Goal: Task Accomplishment & Management: Manage account settings

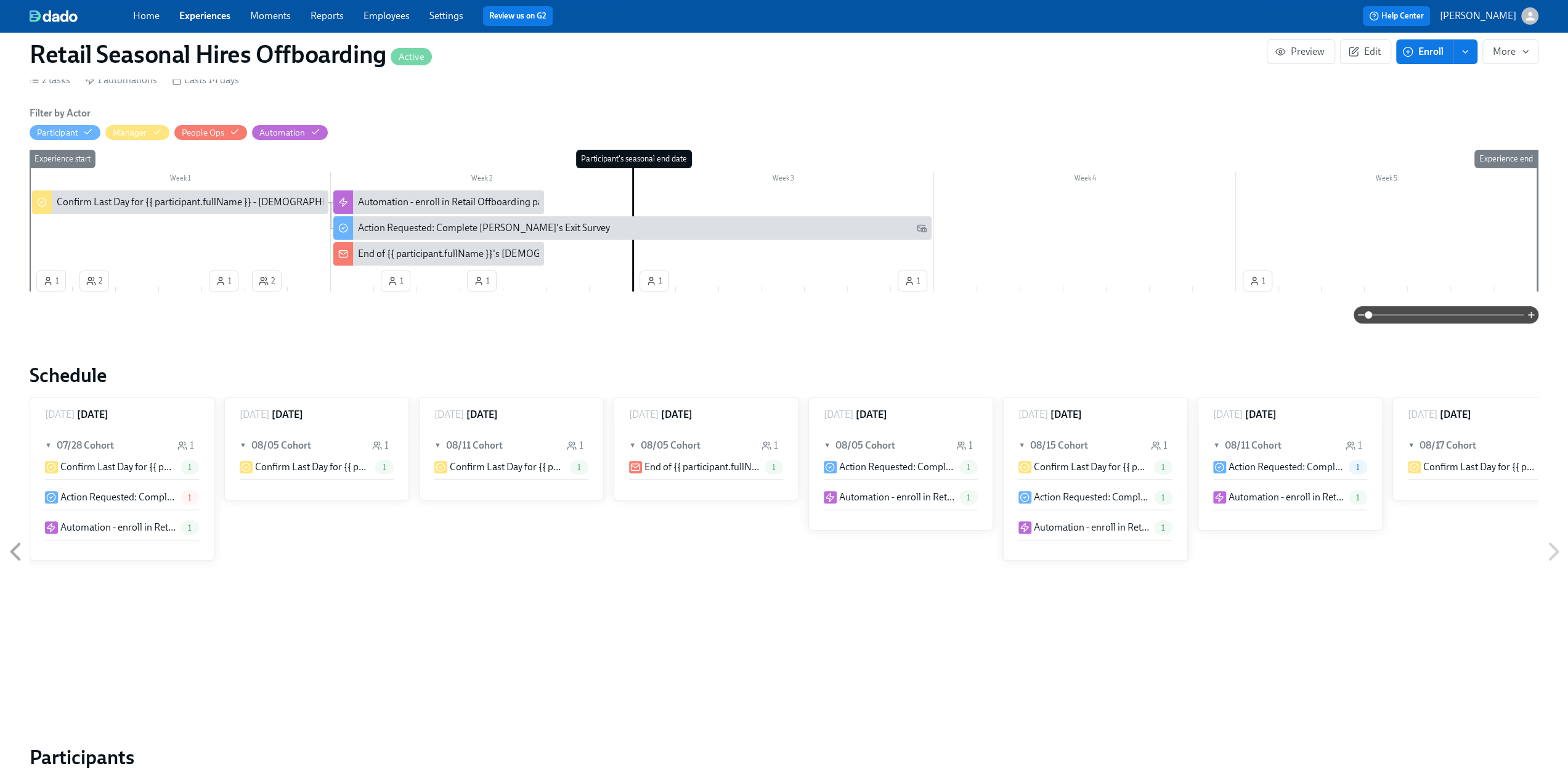
scroll to position [0, 2180]
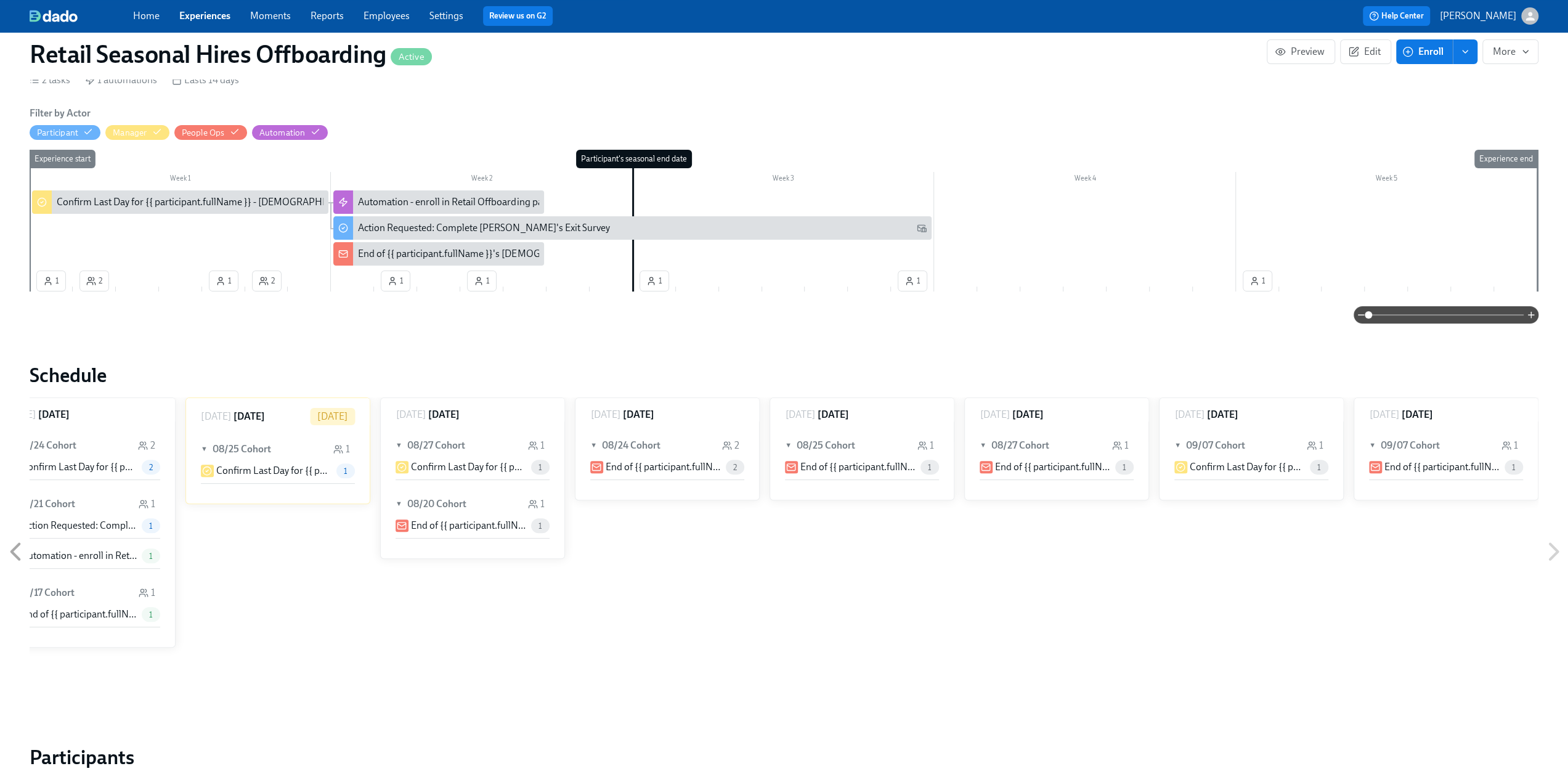
click at [199, 13] on link "Experiences" at bounding box center [205, 15] width 51 height 12
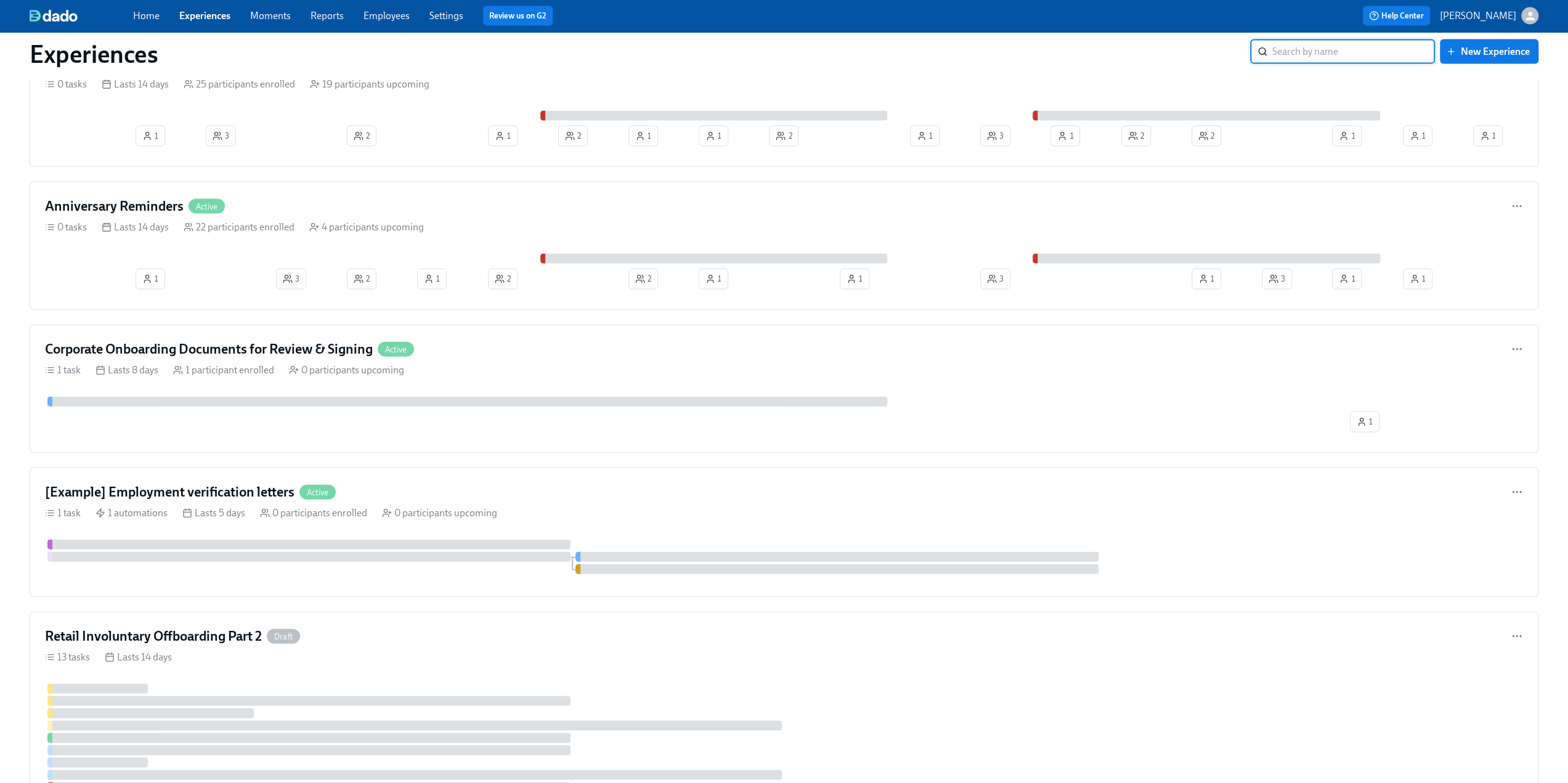
scroll to position [2649, 0]
click at [280, 340] on h4 "Corporate Onboarding Documents for Review & Signing" at bounding box center [209, 348] width 327 height 19
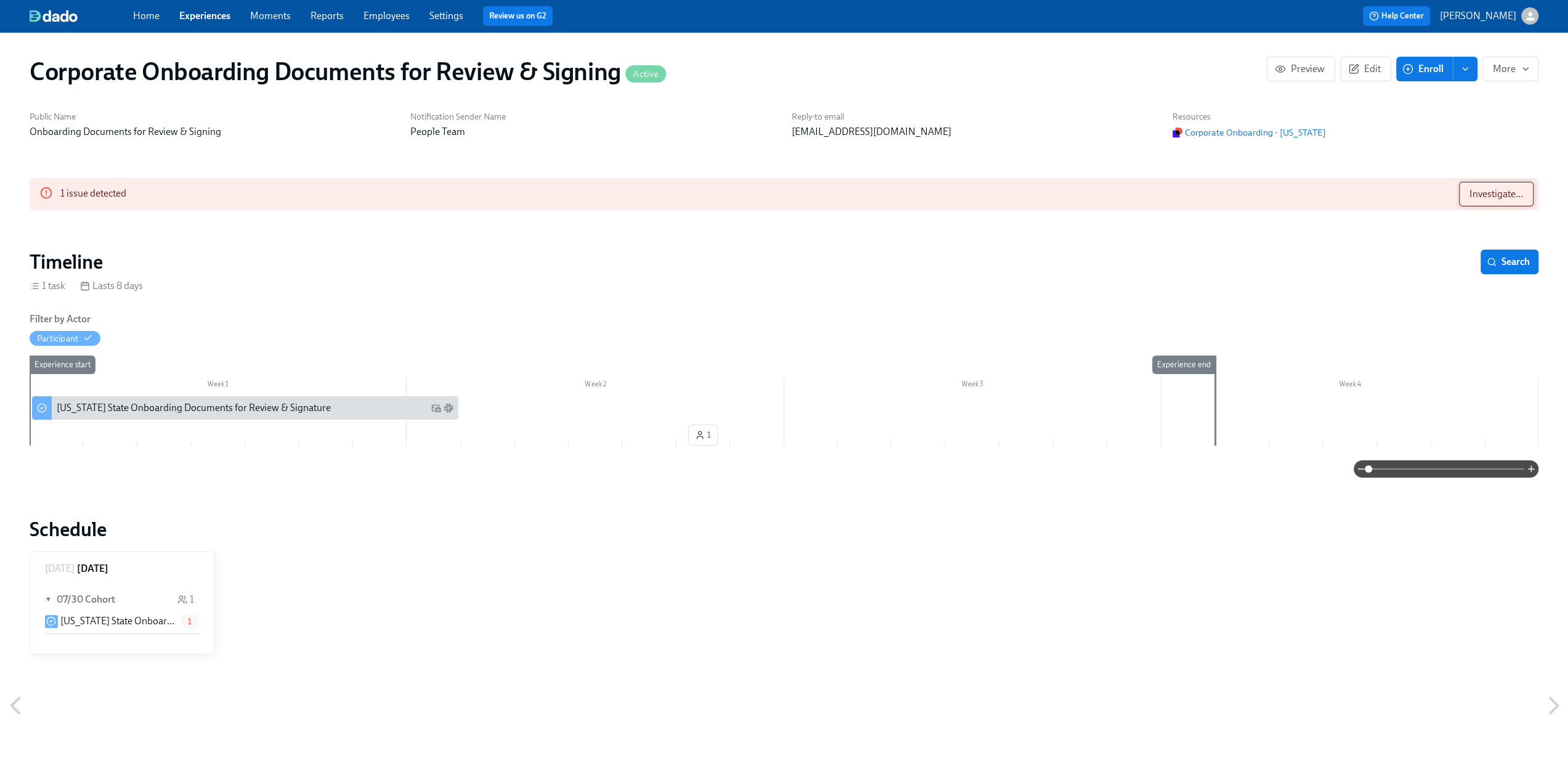
click at [1477, 195] on span "Investigate..." at bounding box center [1496, 194] width 54 height 12
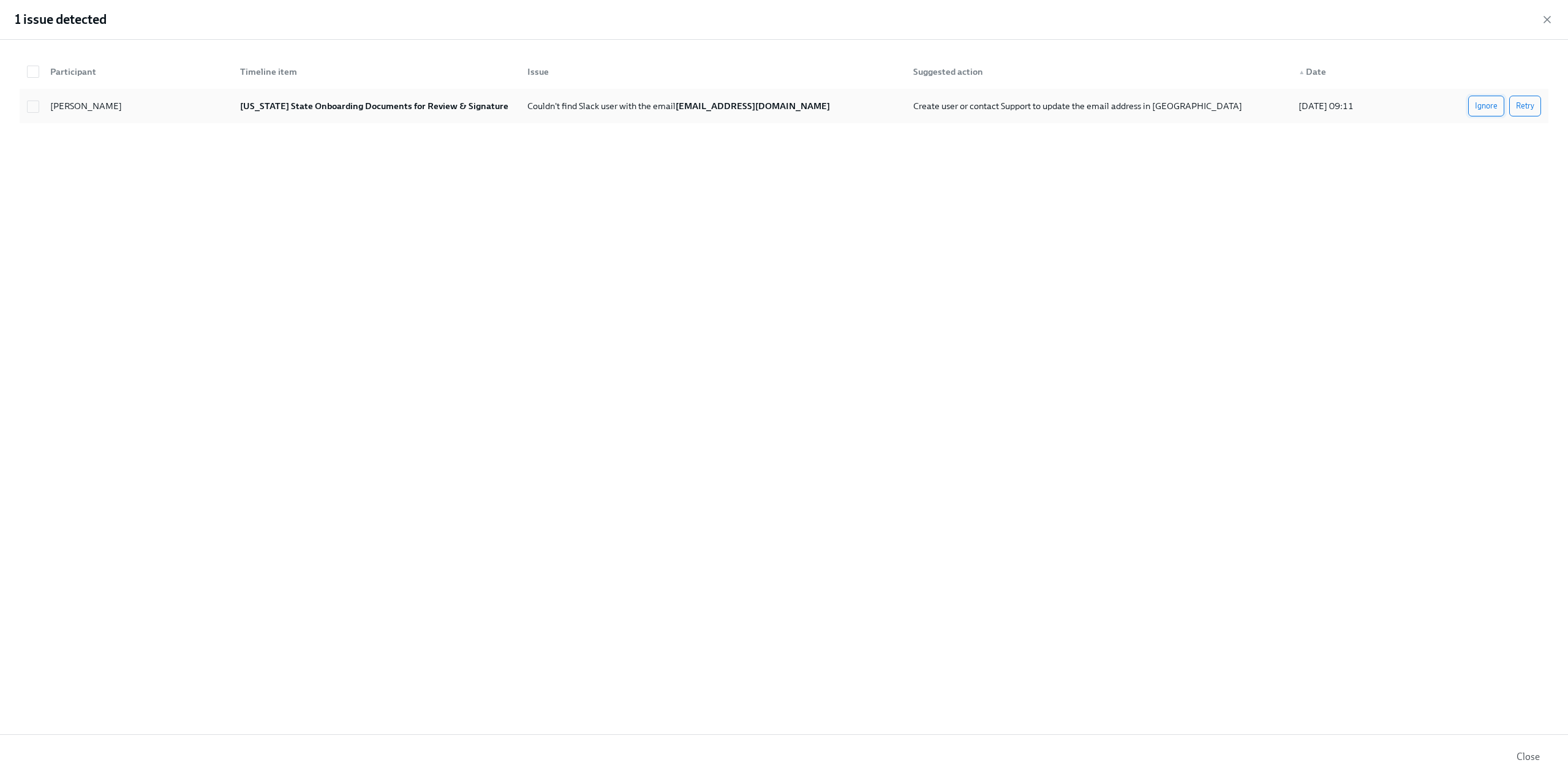
click at [1481, 107] on span "Ignore" at bounding box center [1486, 106] width 23 height 12
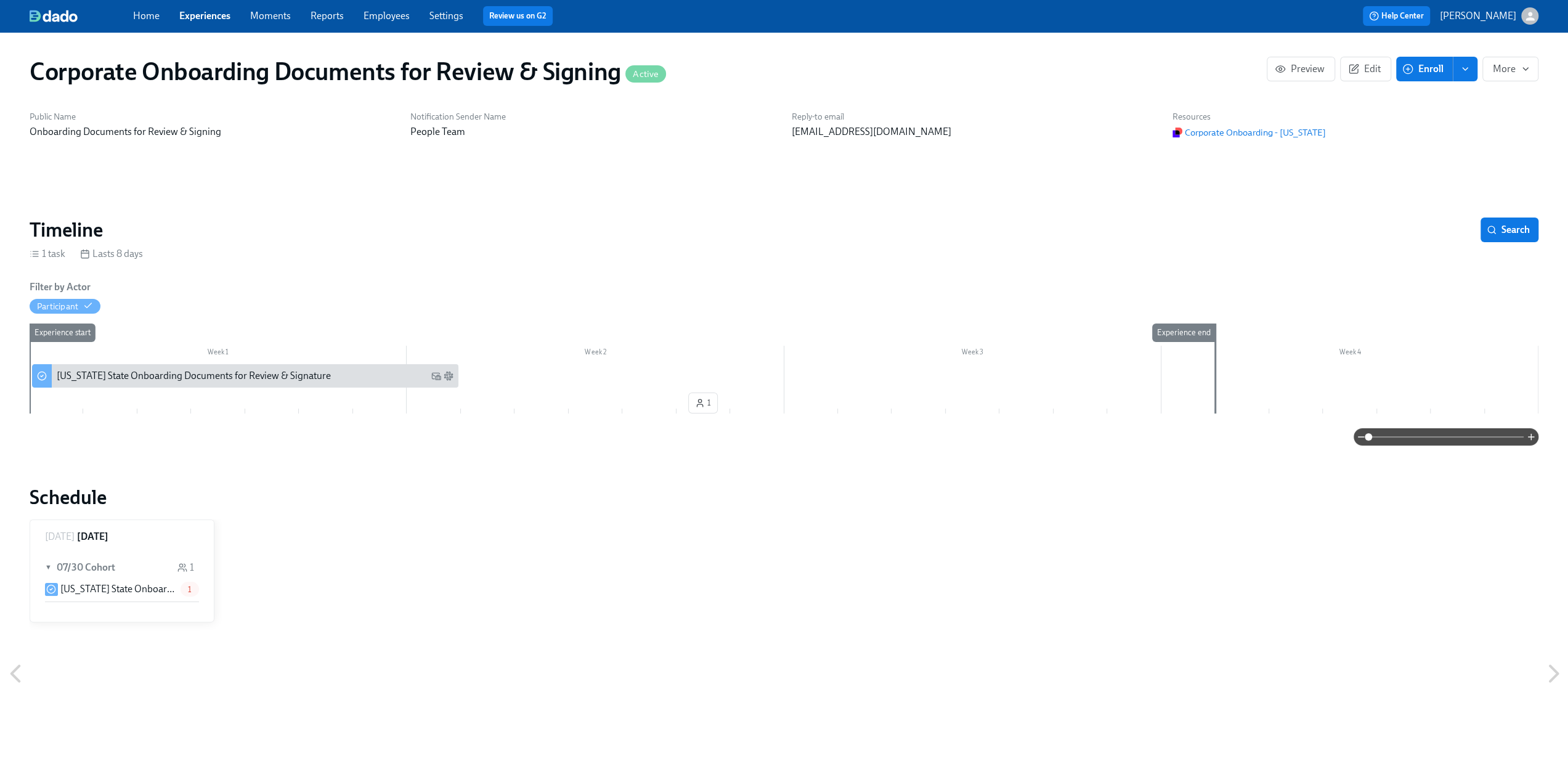
click at [1431, 65] on span "Enroll" at bounding box center [1424, 69] width 39 height 12
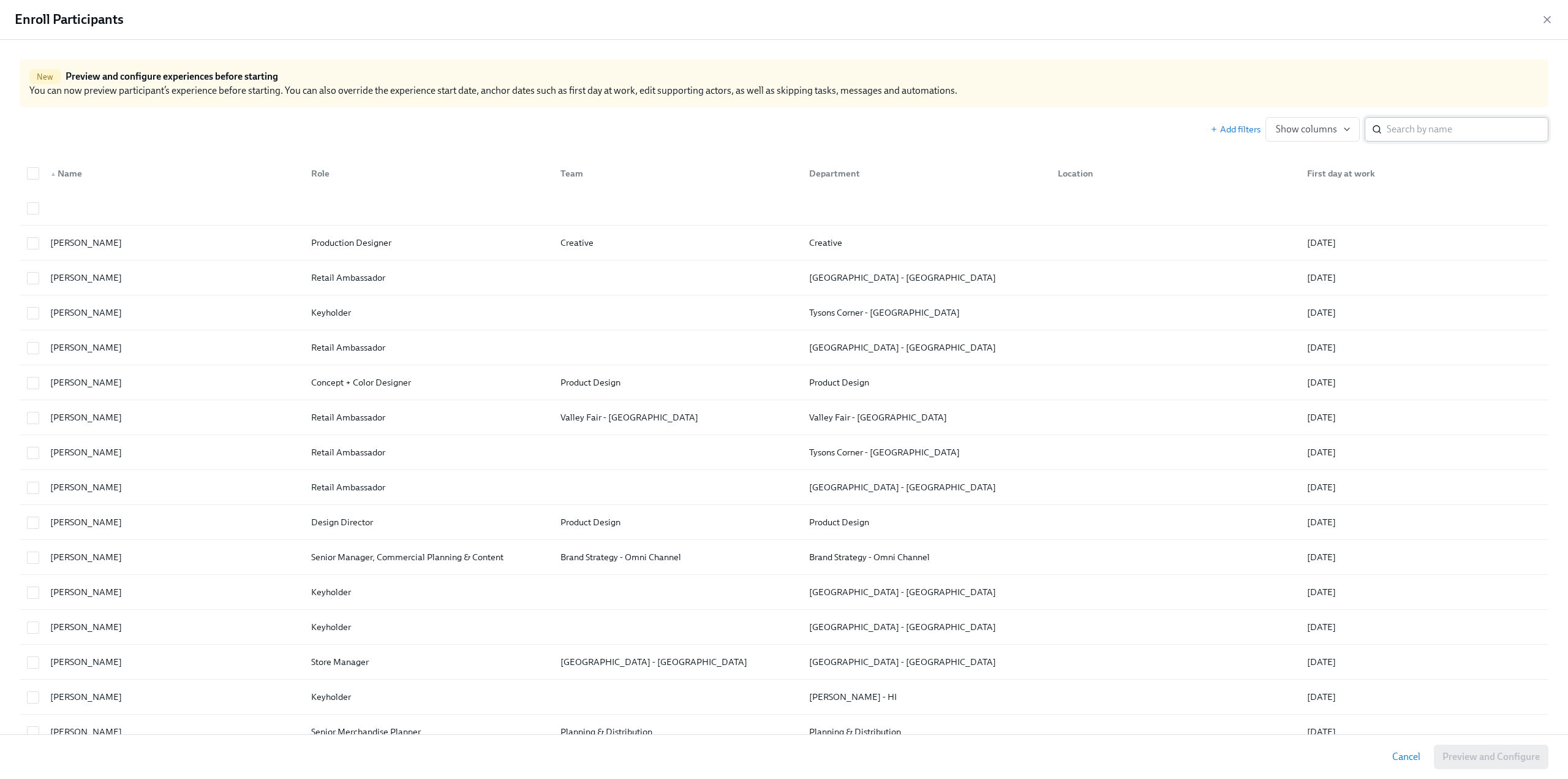
click at [1410, 129] on input "search" at bounding box center [1468, 129] width 162 height 25
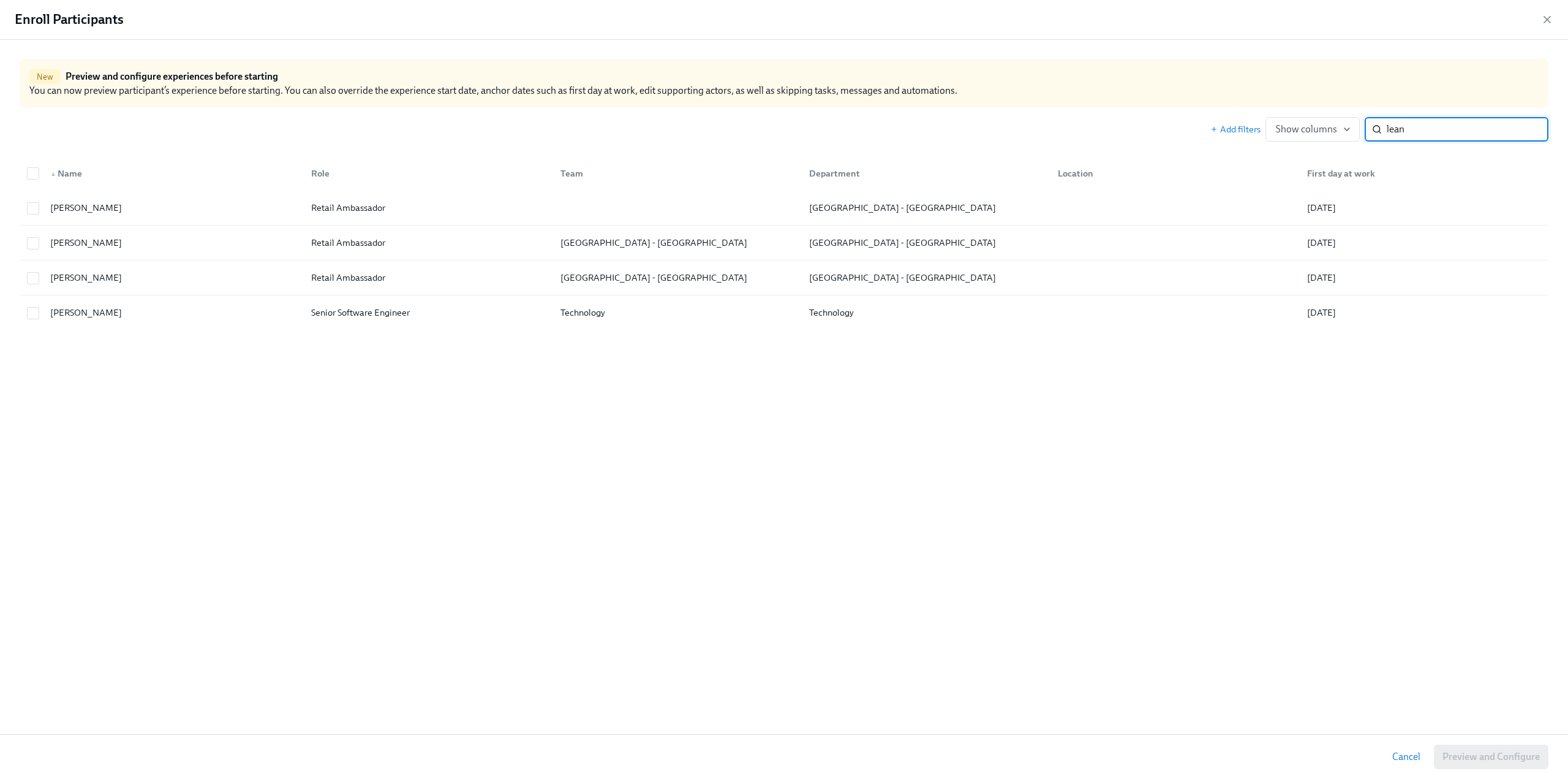
drag, startPoint x: 1440, startPoint y: 129, endPoint x: 1368, endPoint y: 137, distance: 72.4
click at [1368, 137] on div "lean ​" at bounding box center [1457, 129] width 184 height 25
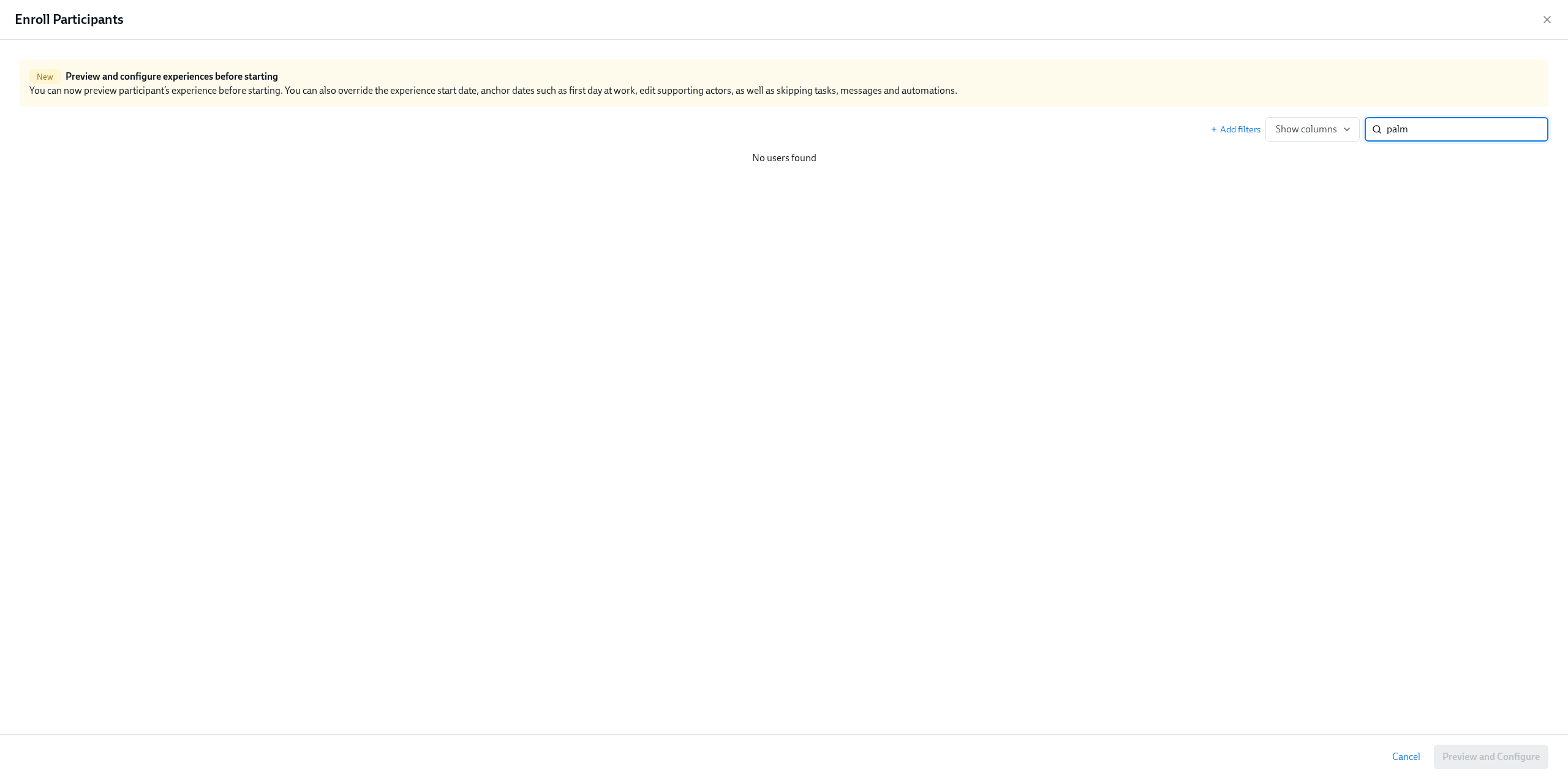
type input "palm"
click at [1393, 764] on button "Cancel" at bounding box center [1407, 757] width 46 height 25
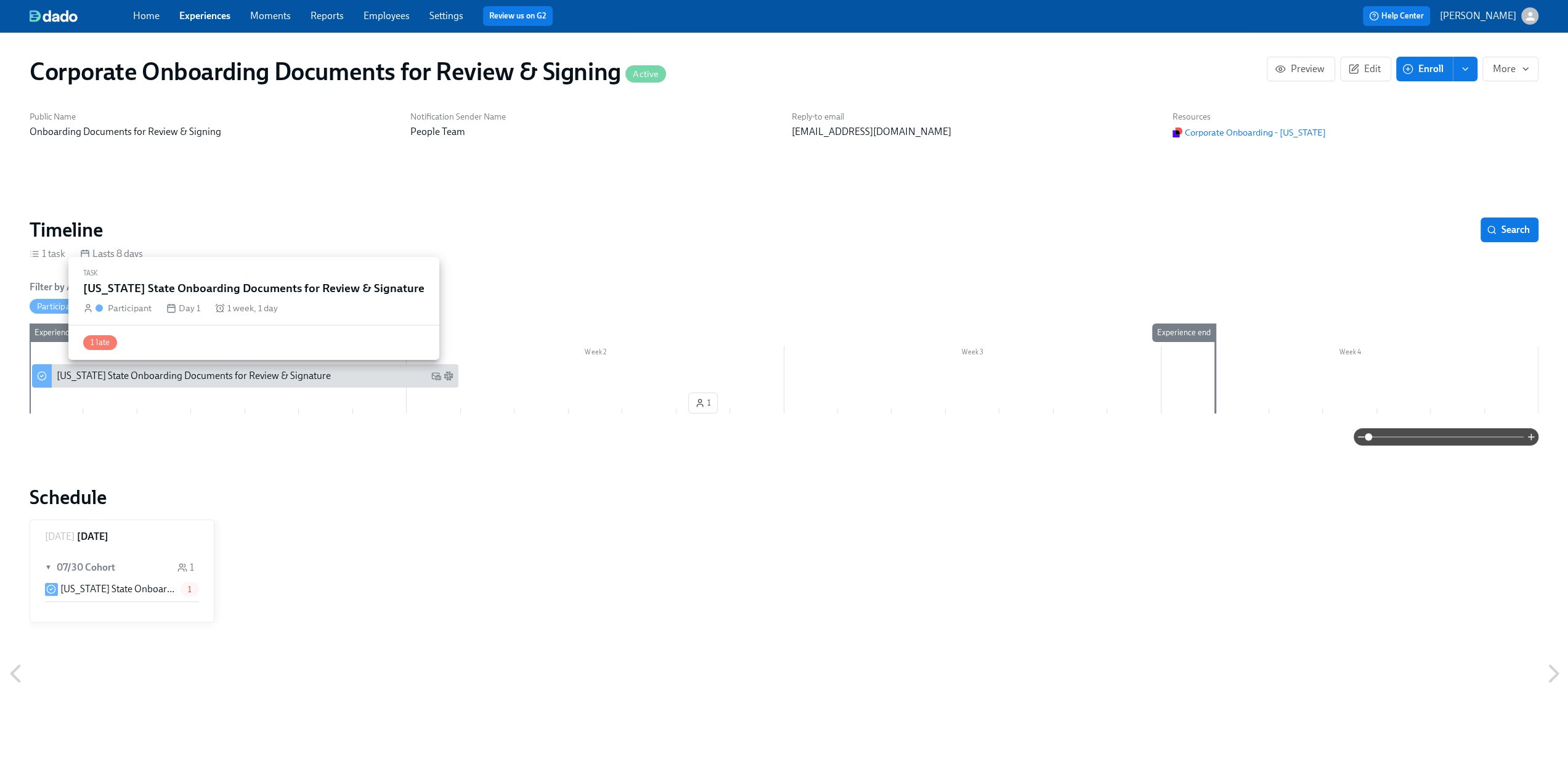
click at [209, 375] on div "[US_STATE] State Onboarding Documents for Review & Signature" at bounding box center [194, 376] width 274 height 14
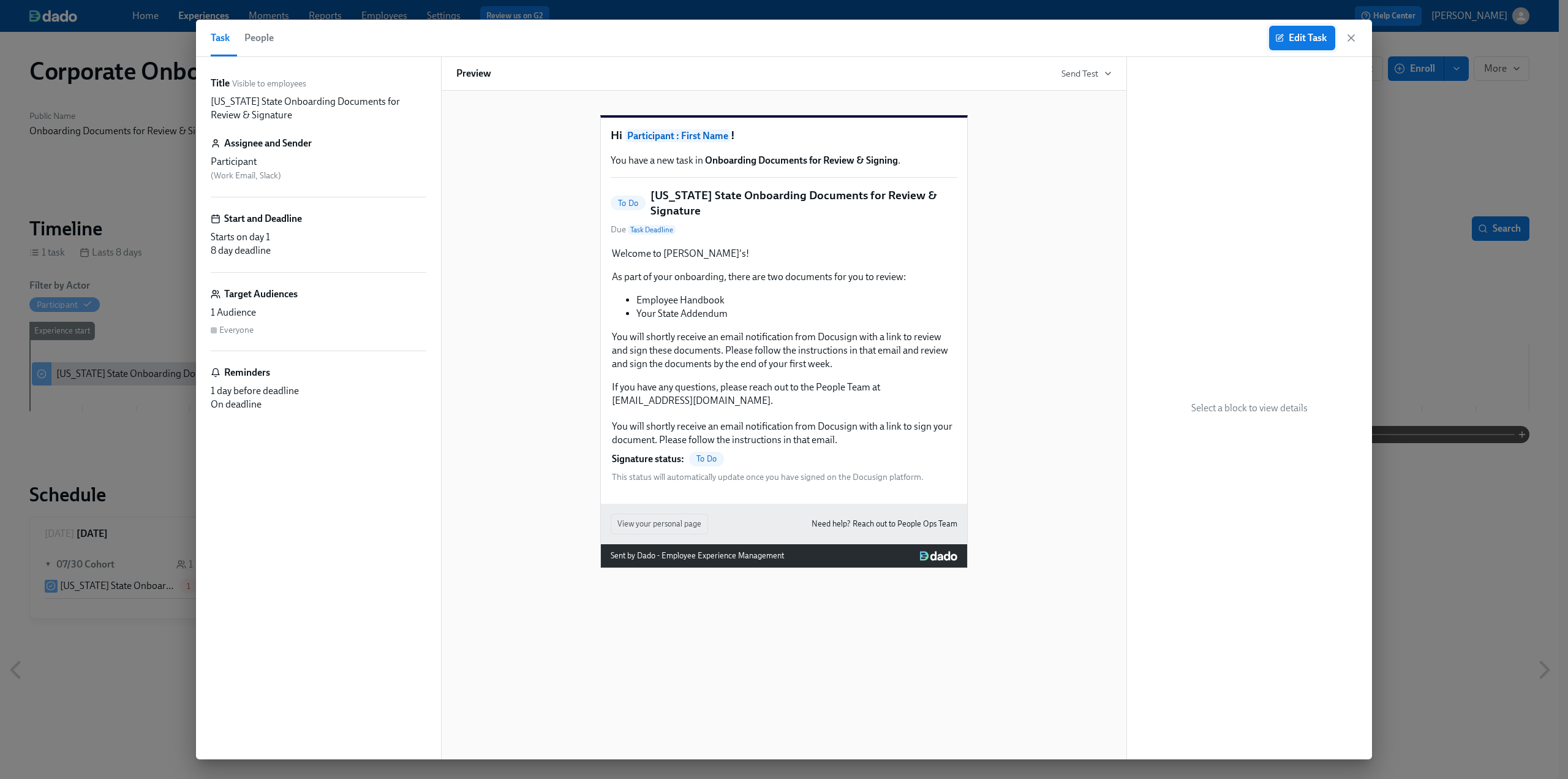
click at [1313, 34] on span "Edit Task" at bounding box center [1303, 38] width 49 height 12
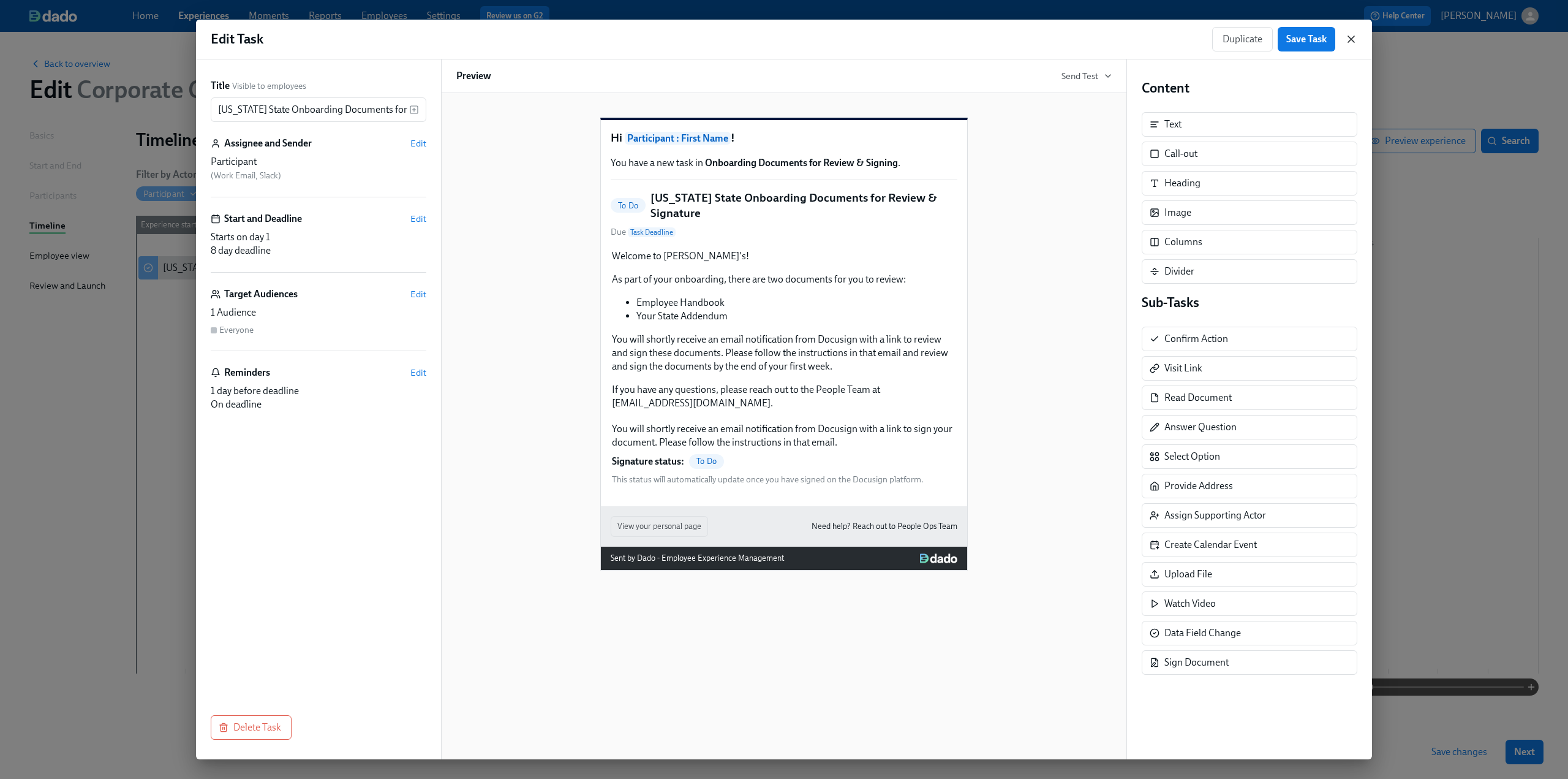
click at [1353, 38] on icon "button" at bounding box center [1351, 39] width 12 height 12
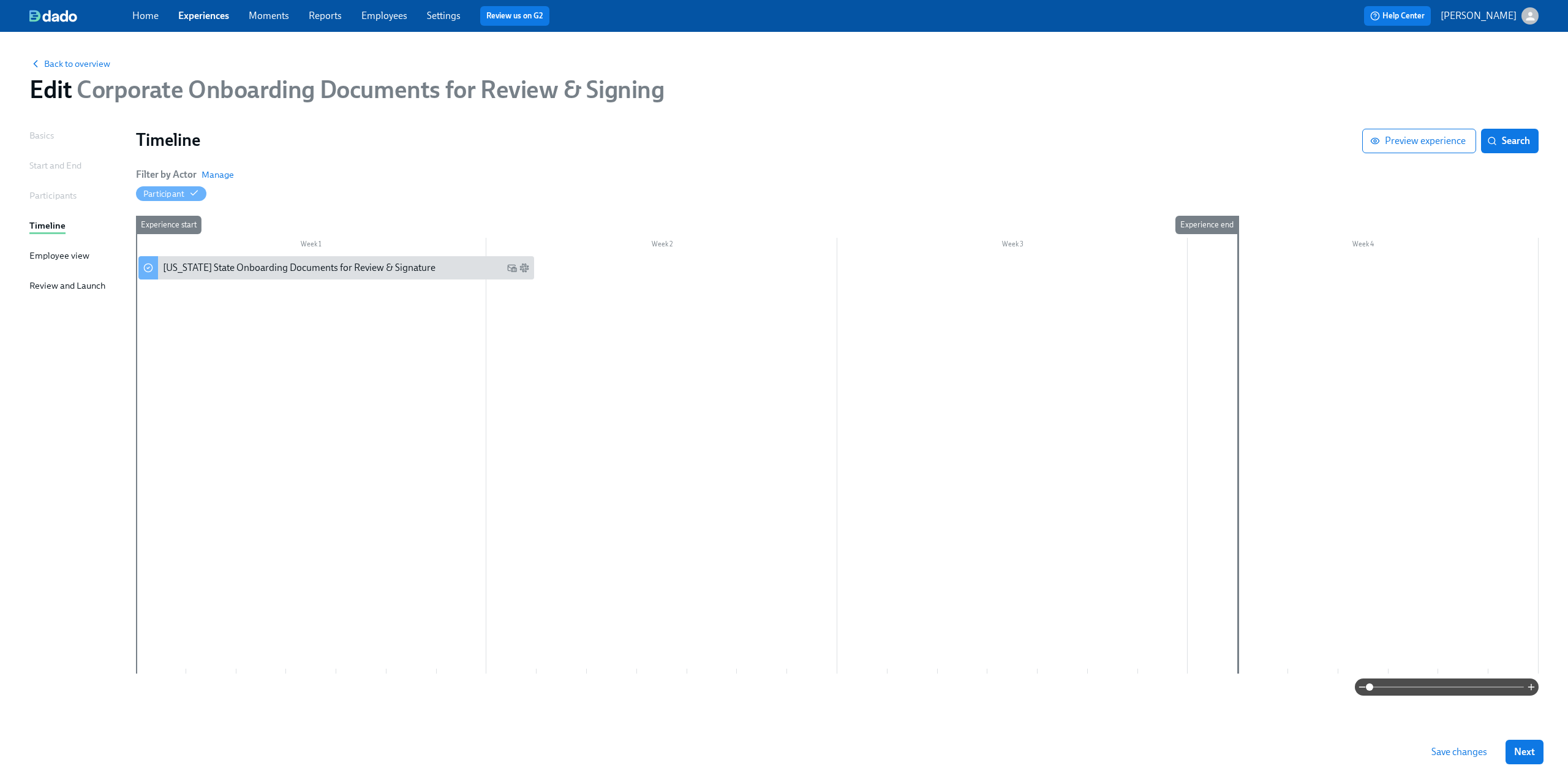
click at [63, 199] on div "Participants" at bounding box center [53, 195] width 47 height 14
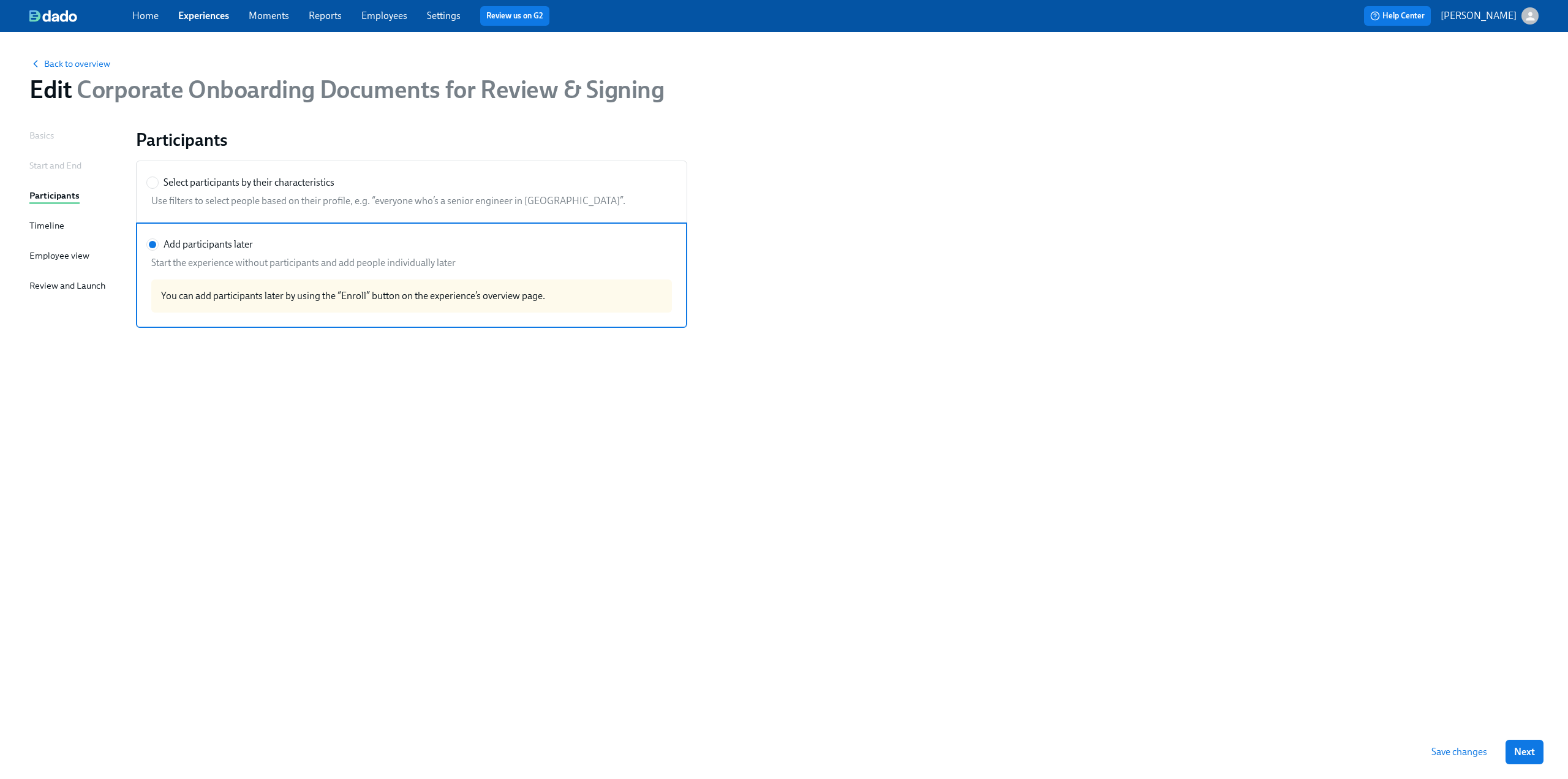
click at [55, 171] on div "Start and End" at bounding box center [55, 166] width 52 height 14
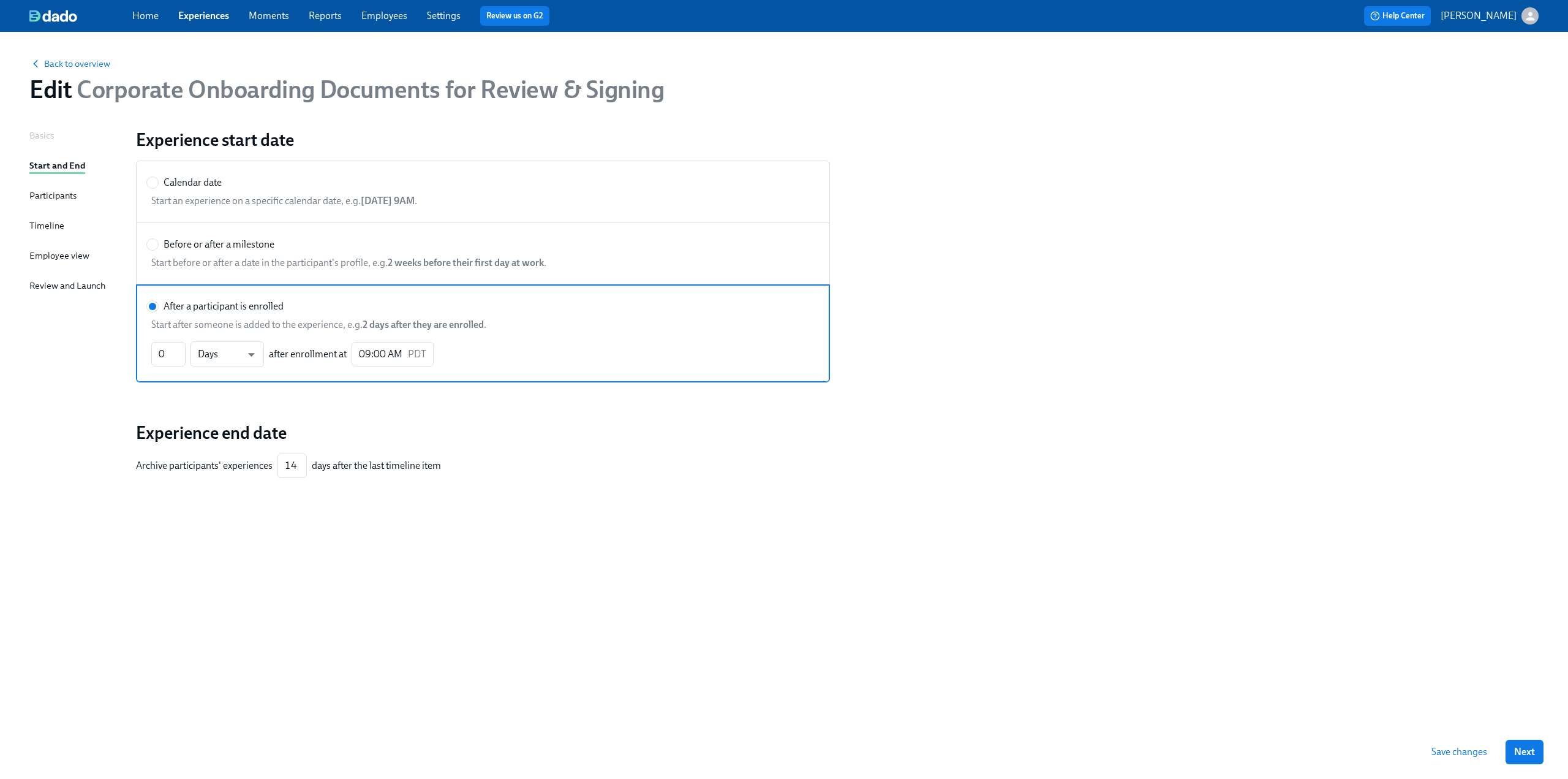
click at [65, 70] on div "Back to overview Edit Corporate Onboarding Documents for Review & Signing" at bounding box center [784, 80] width 1529 height 67
click at [67, 57] on div "Back to overview" at bounding box center [784, 63] width 1510 height 14
click at [65, 64] on span "Back to overview" at bounding box center [70, 64] width 81 height 12
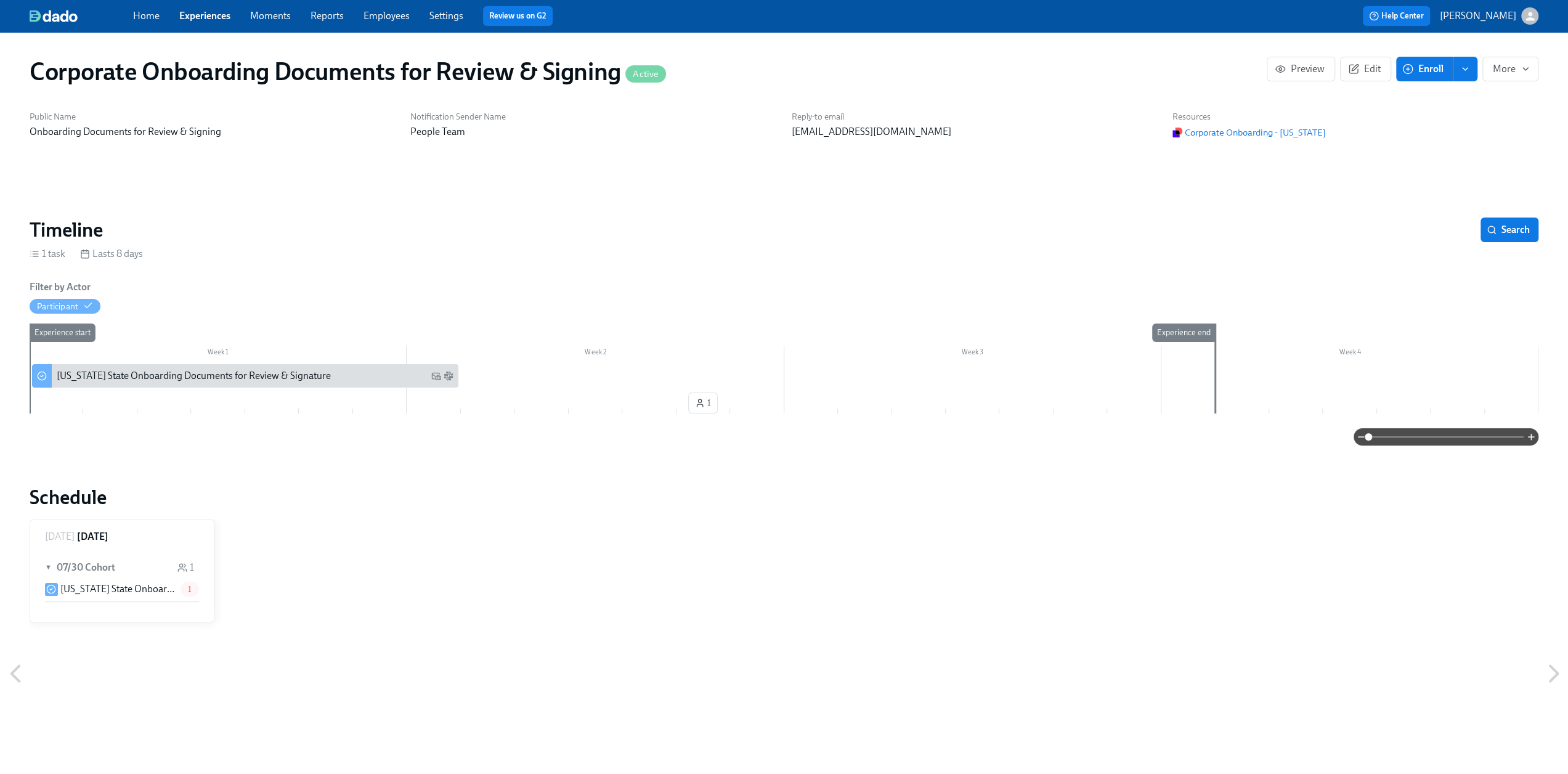
click at [1423, 66] on span "Enroll" at bounding box center [1424, 69] width 39 height 12
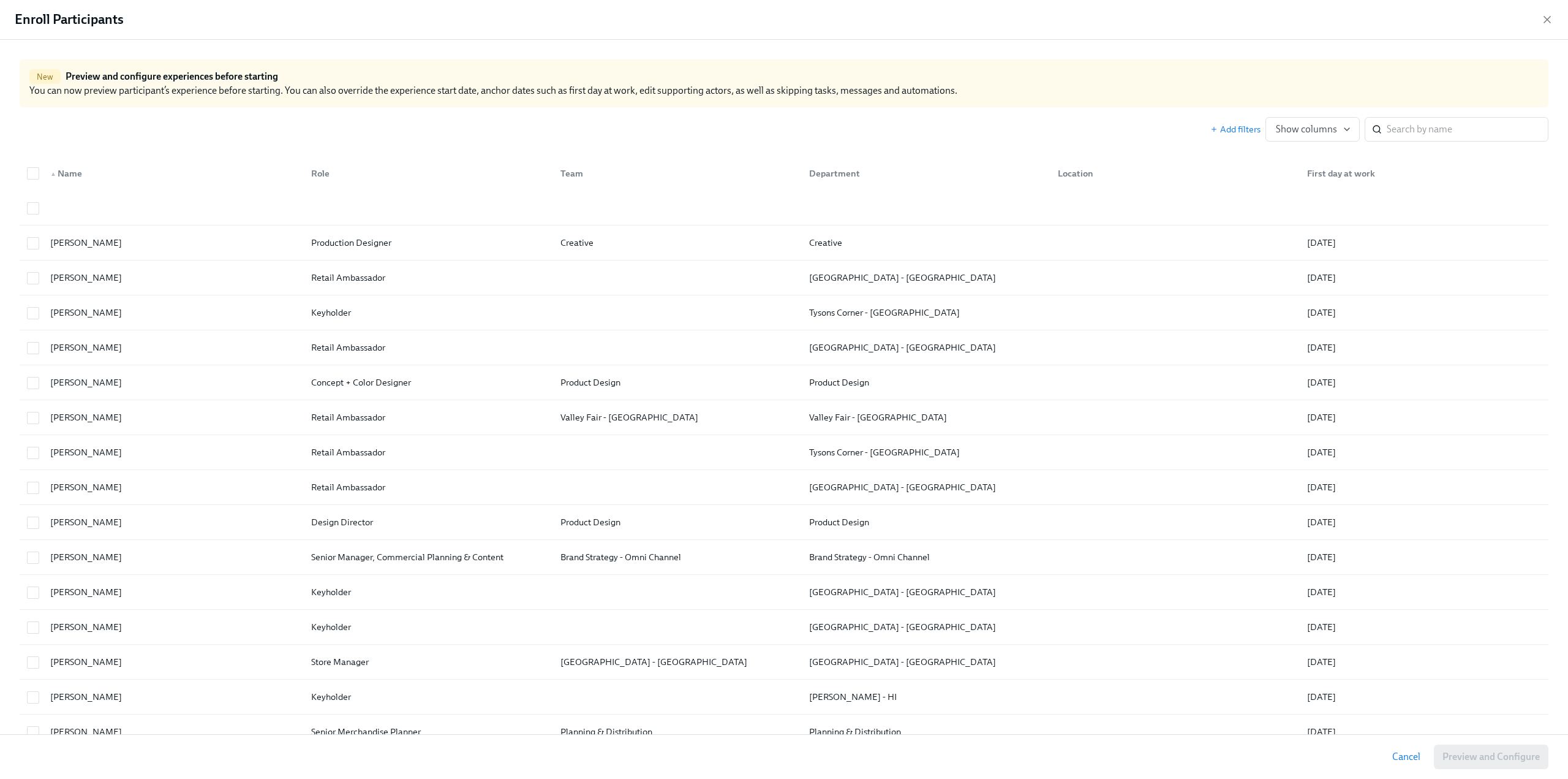
click at [1550, 12] on div "Enroll Participants" at bounding box center [784, 20] width 1568 height 40
click at [1551, 17] on icon "button" at bounding box center [1548, 20] width 6 height 6
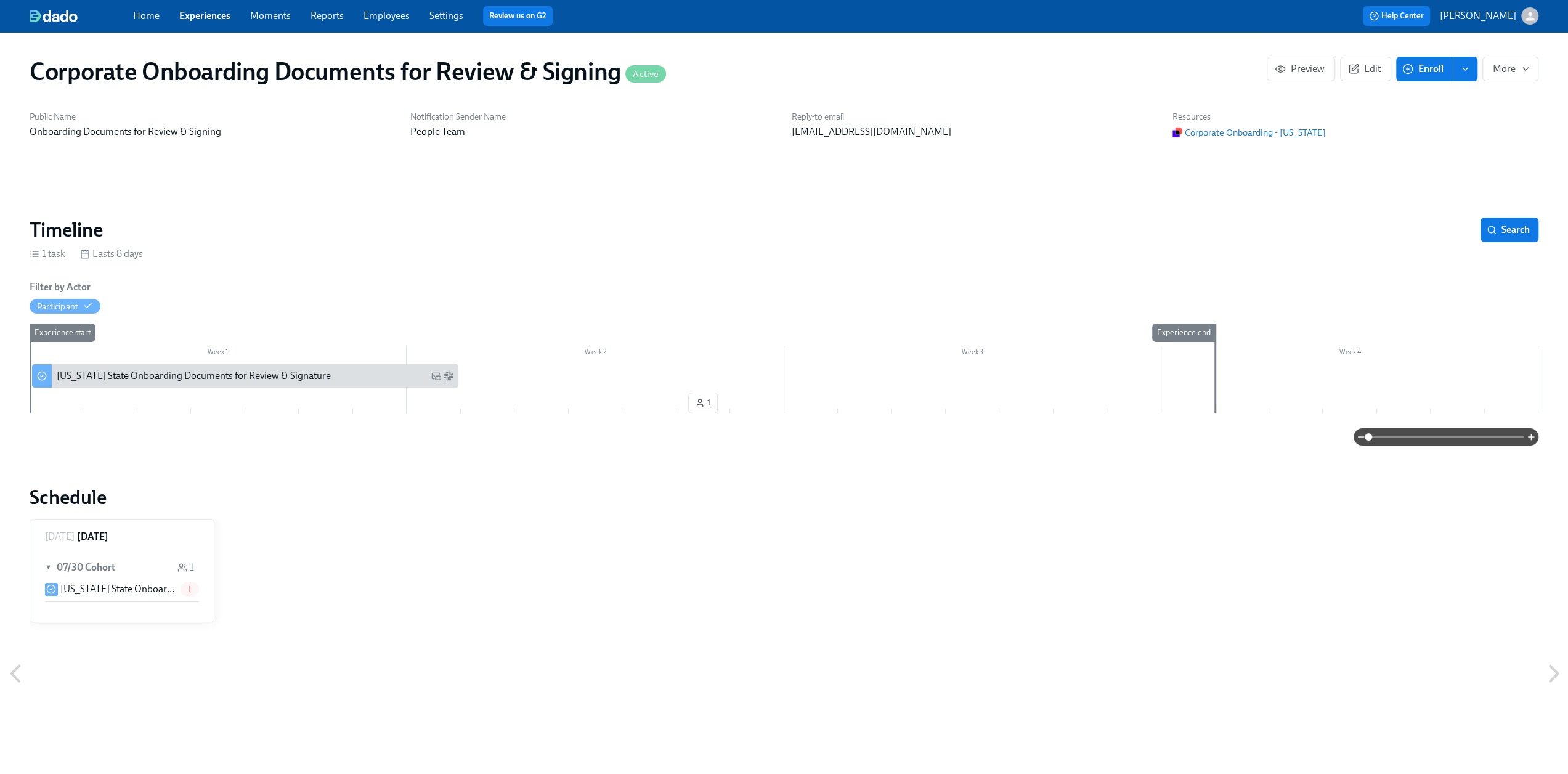
click at [375, 18] on link "Employees" at bounding box center [386, 15] width 46 height 12
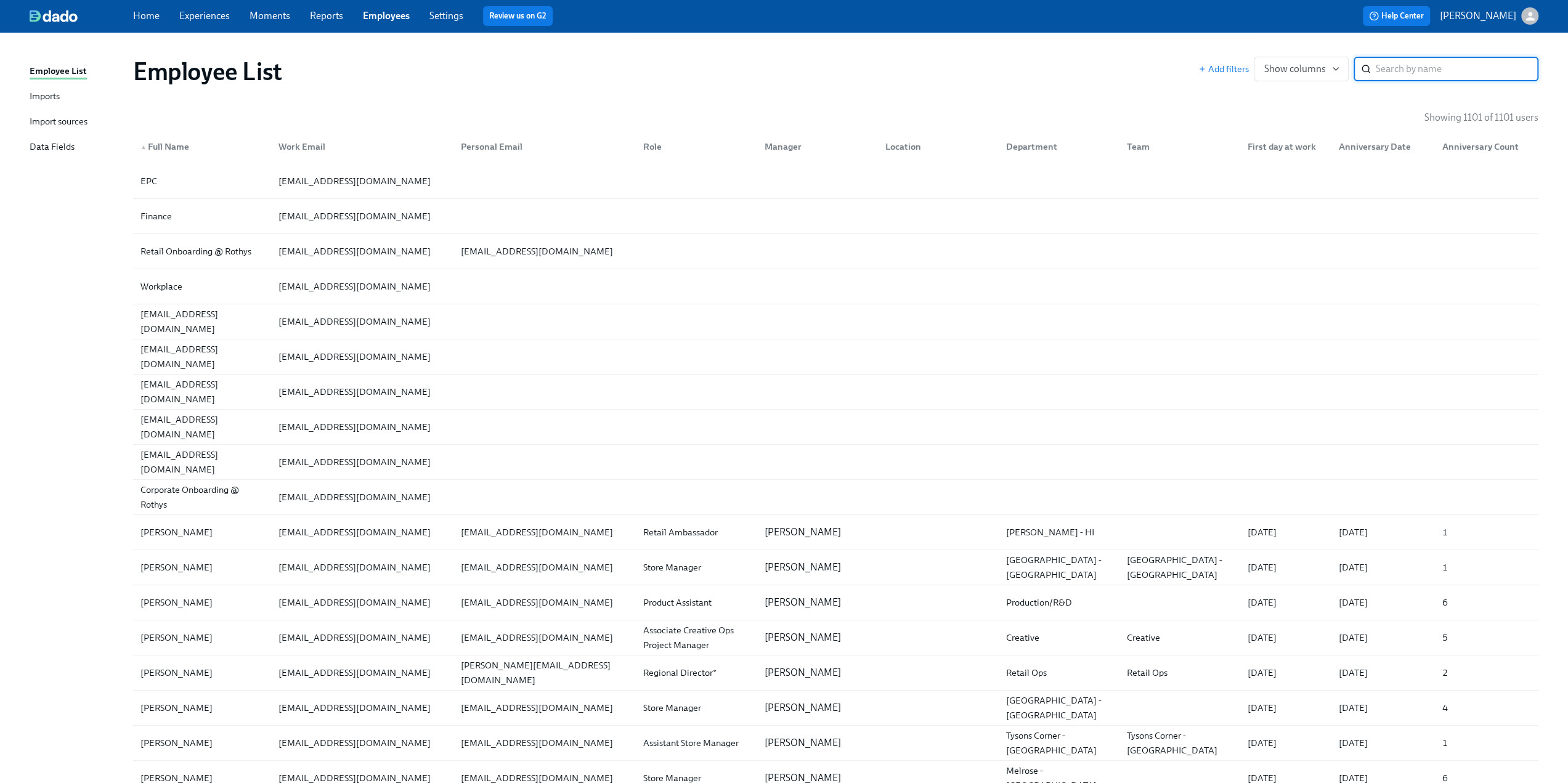
click at [1422, 69] on input "search" at bounding box center [1457, 69] width 163 height 25
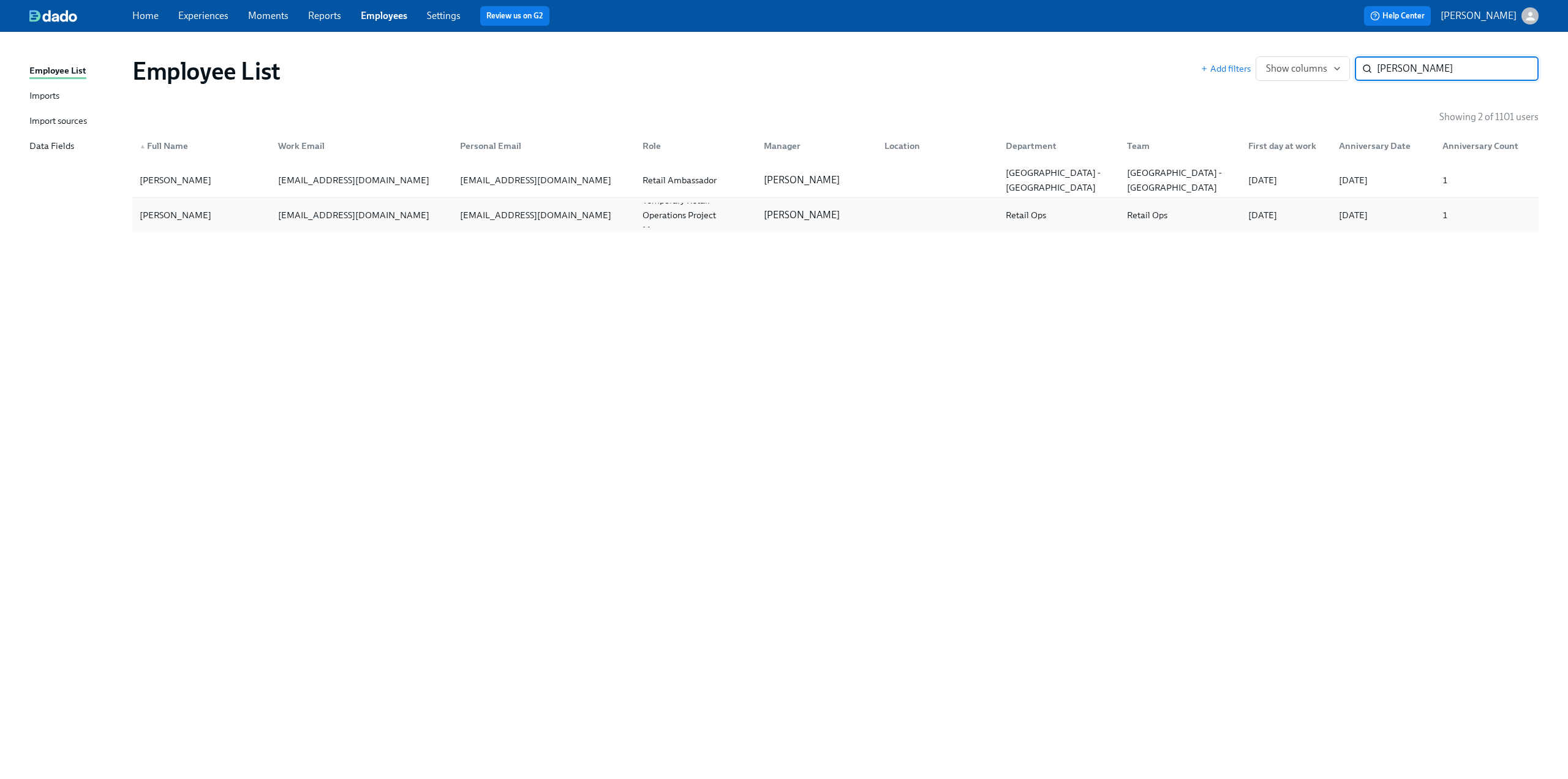
type input "[PERSON_NAME]"
click at [227, 208] on div "[PERSON_NAME]" at bounding box center [201, 215] width 134 height 25
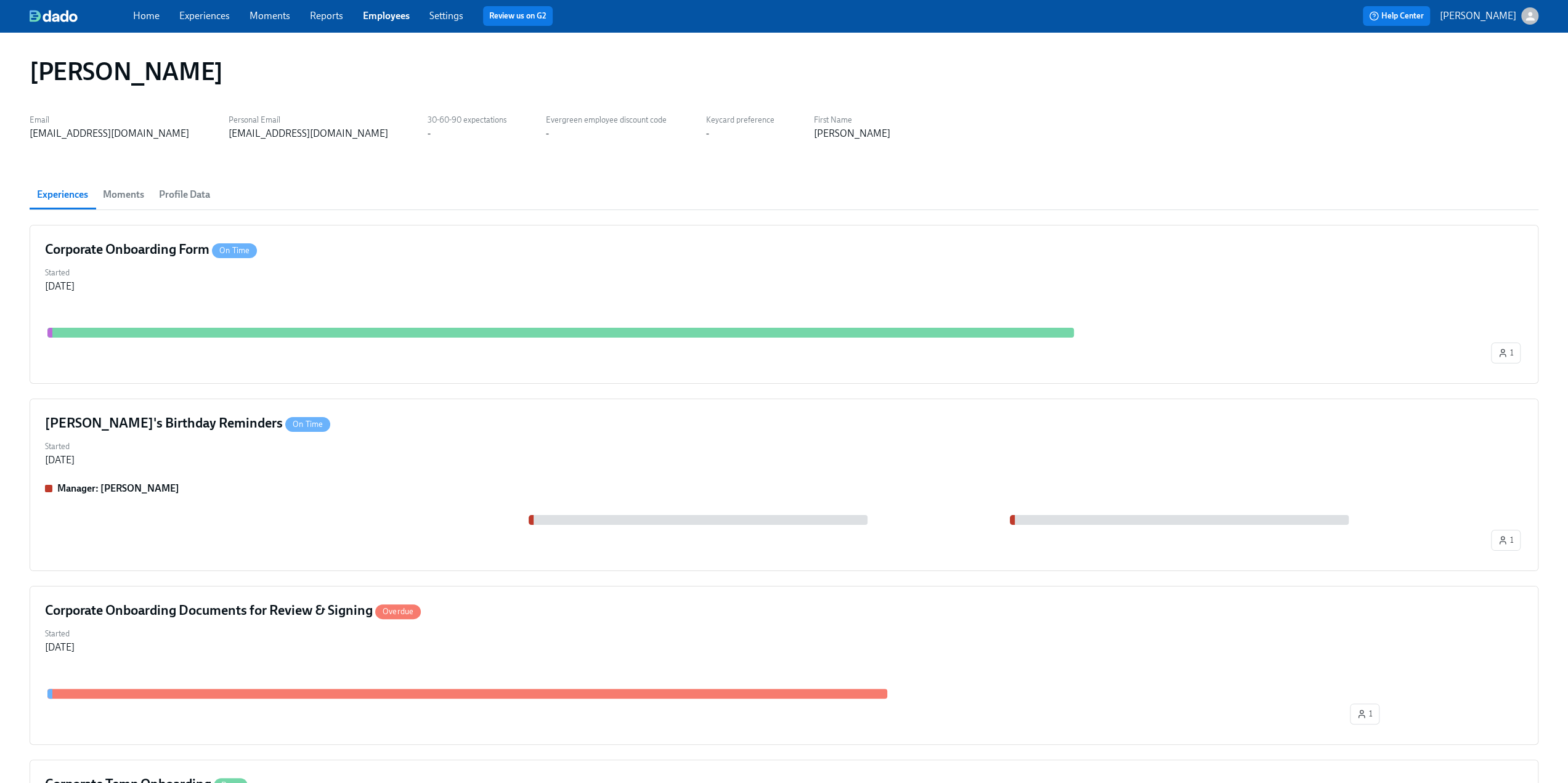
click at [186, 191] on span "Profile Data" at bounding box center [184, 195] width 51 height 17
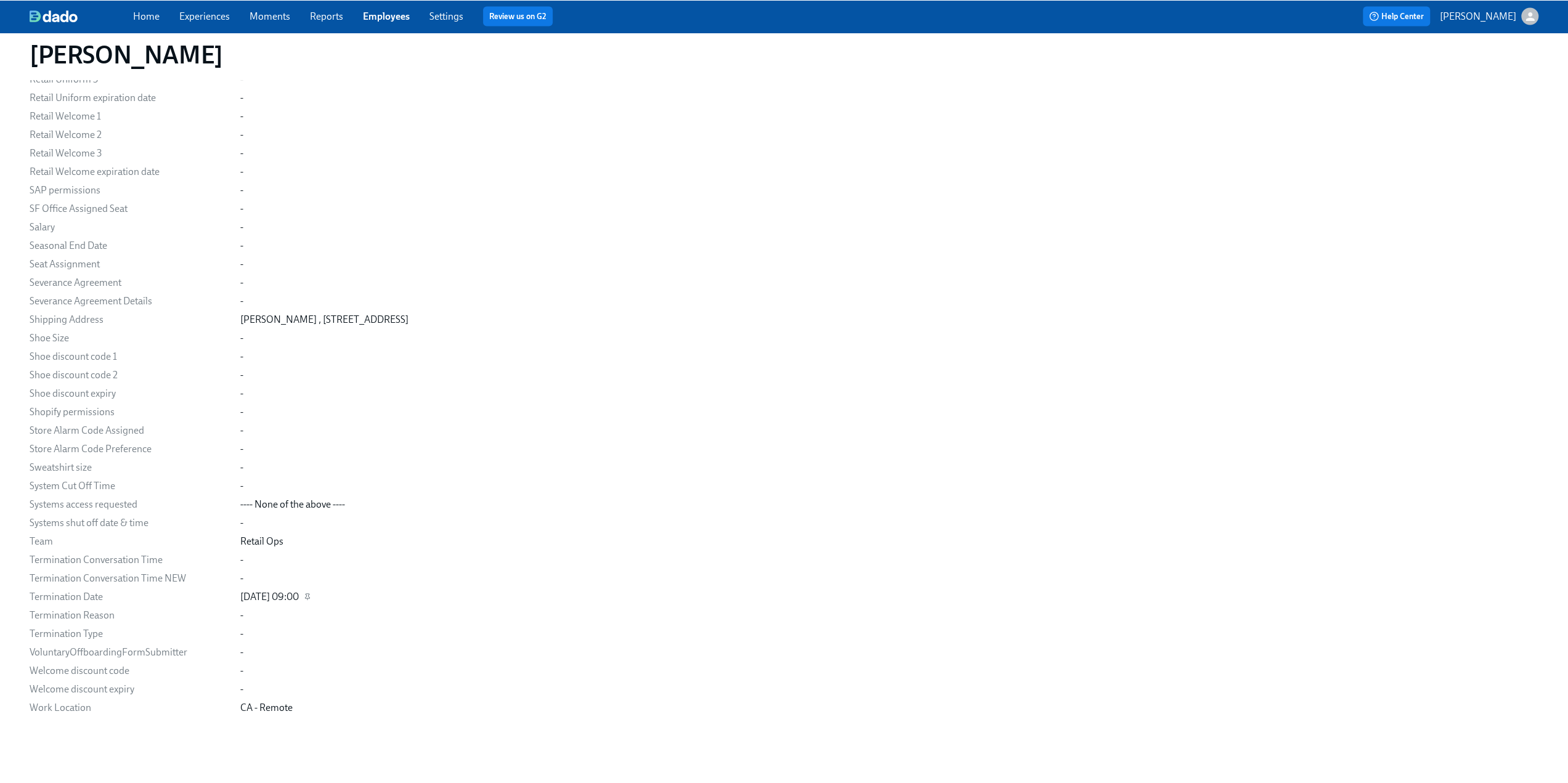
scroll to position [2105, 0]
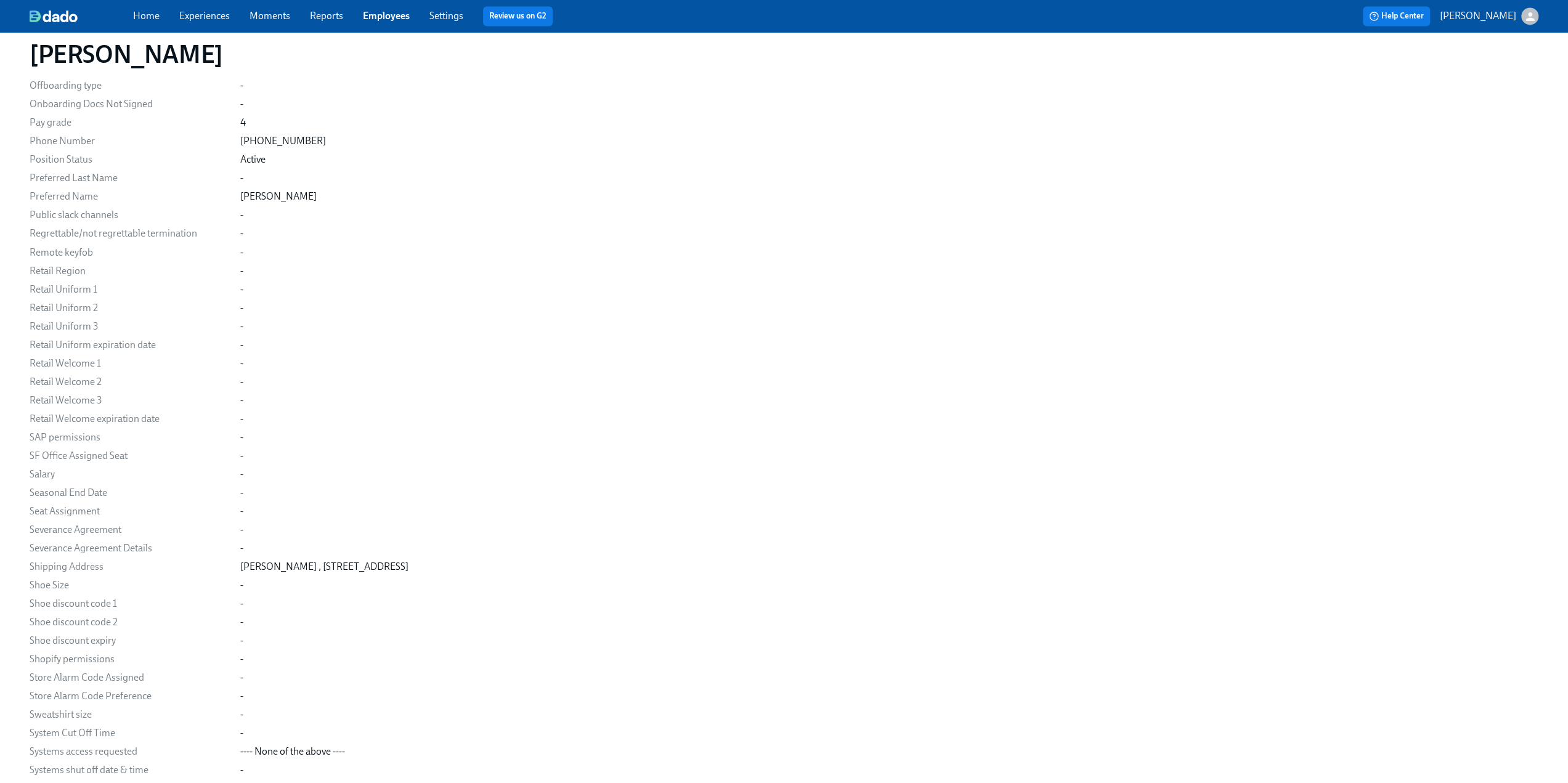
click at [203, 26] on div "Home Experiences Moments Reports Employees Settings Review us on G2 Help Center…" at bounding box center [784, 16] width 1568 height 32
click at [203, 15] on link "Experiences" at bounding box center [205, 15] width 51 height 12
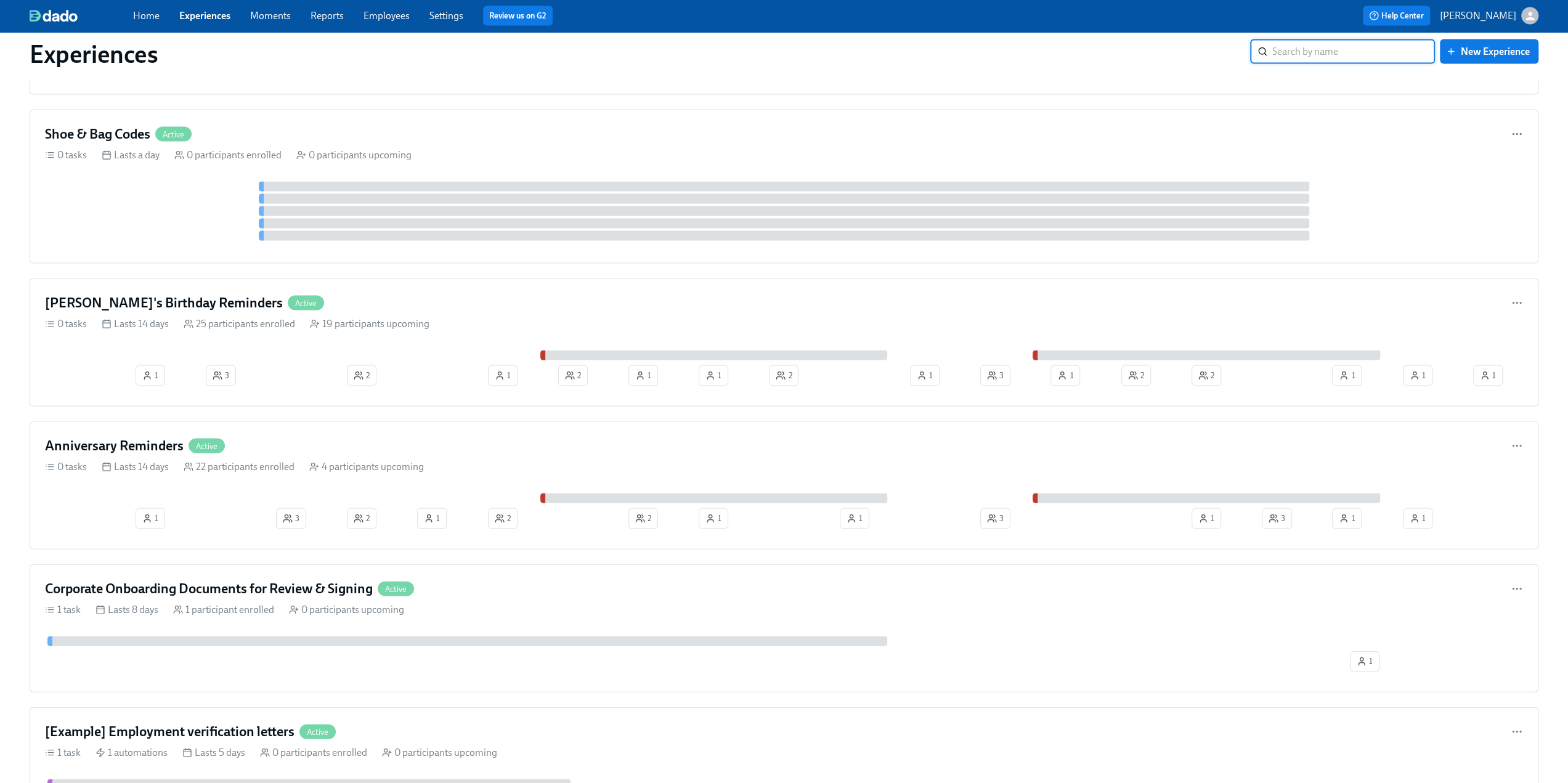
scroll to position [2525, 0]
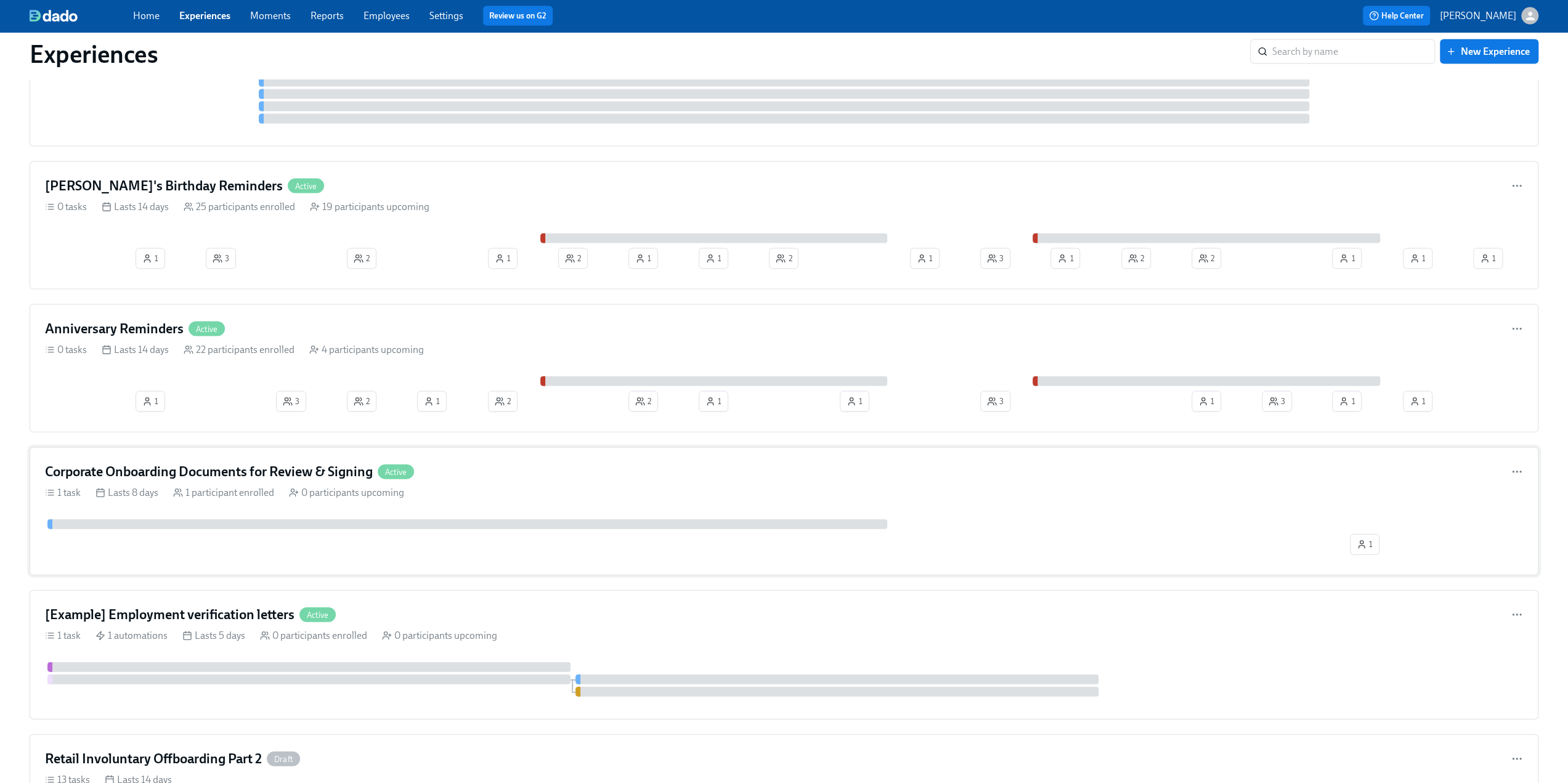
click at [146, 462] on h4 "Corporate Onboarding Documents for Review & Signing" at bounding box center [209, 472] width 327 height 19
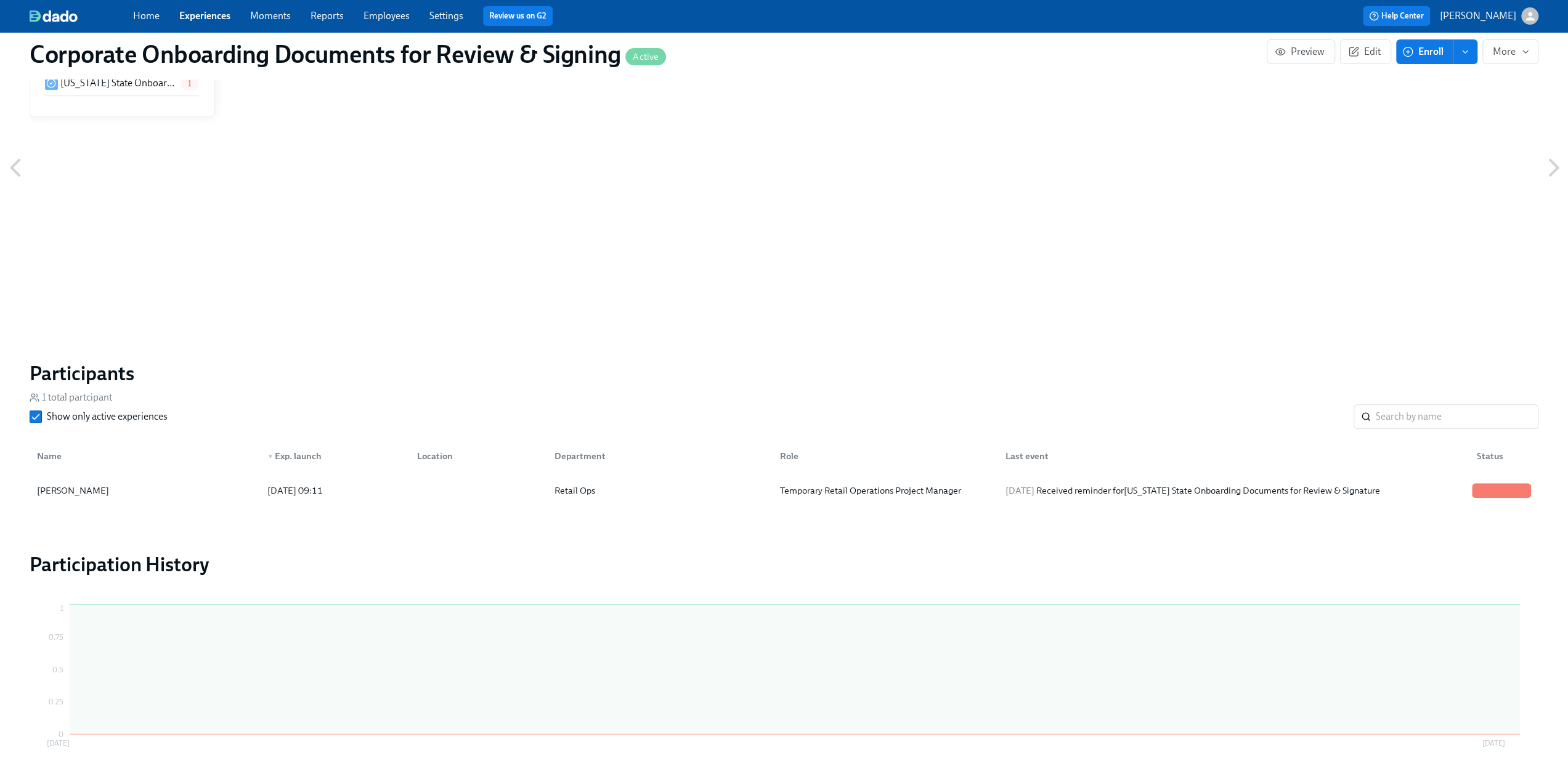
scroll to position [555, 0]
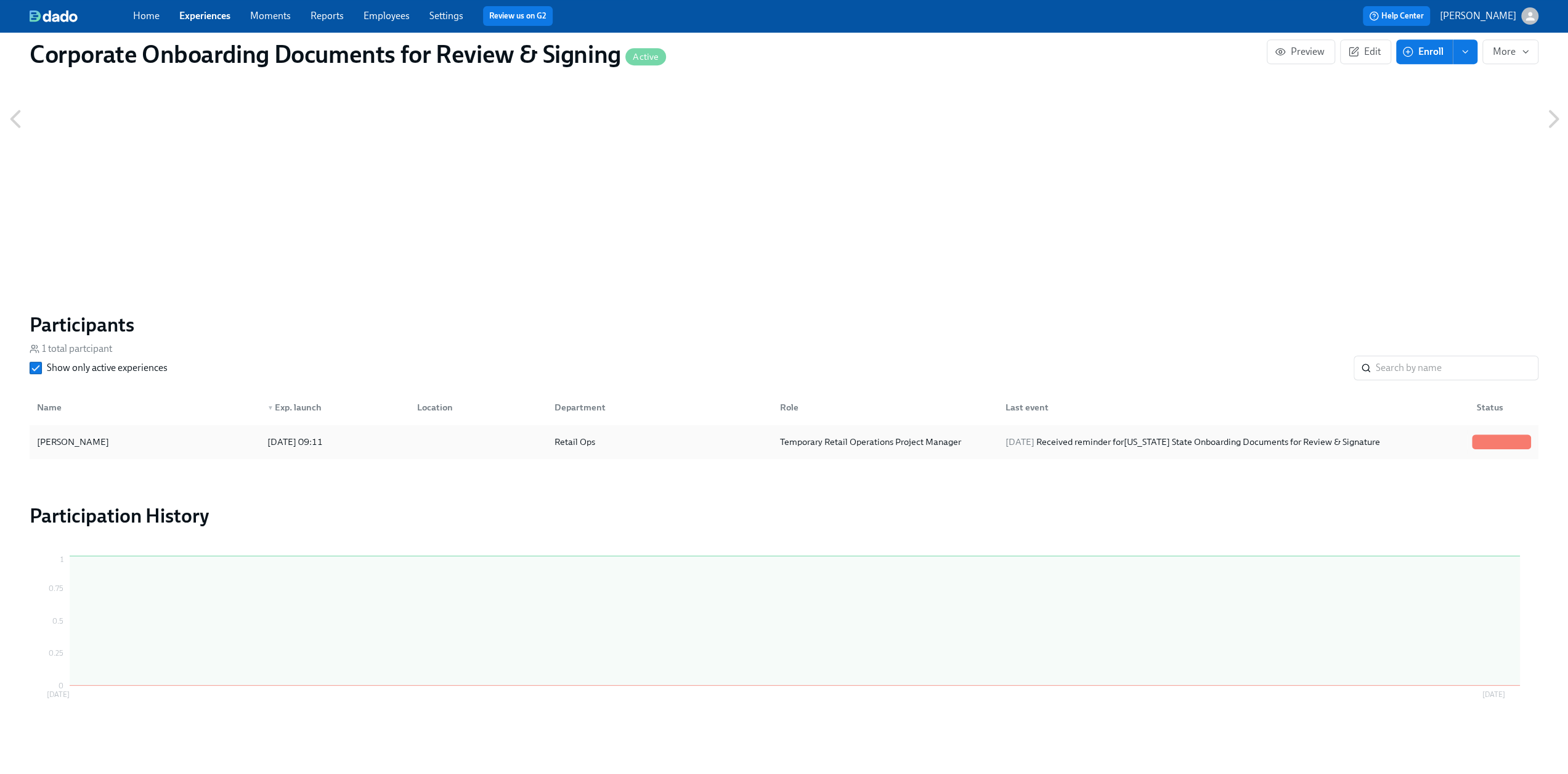
click at [607, 444] on div "Retail Ops" at bounding box center [657, 442] width 225 height 25
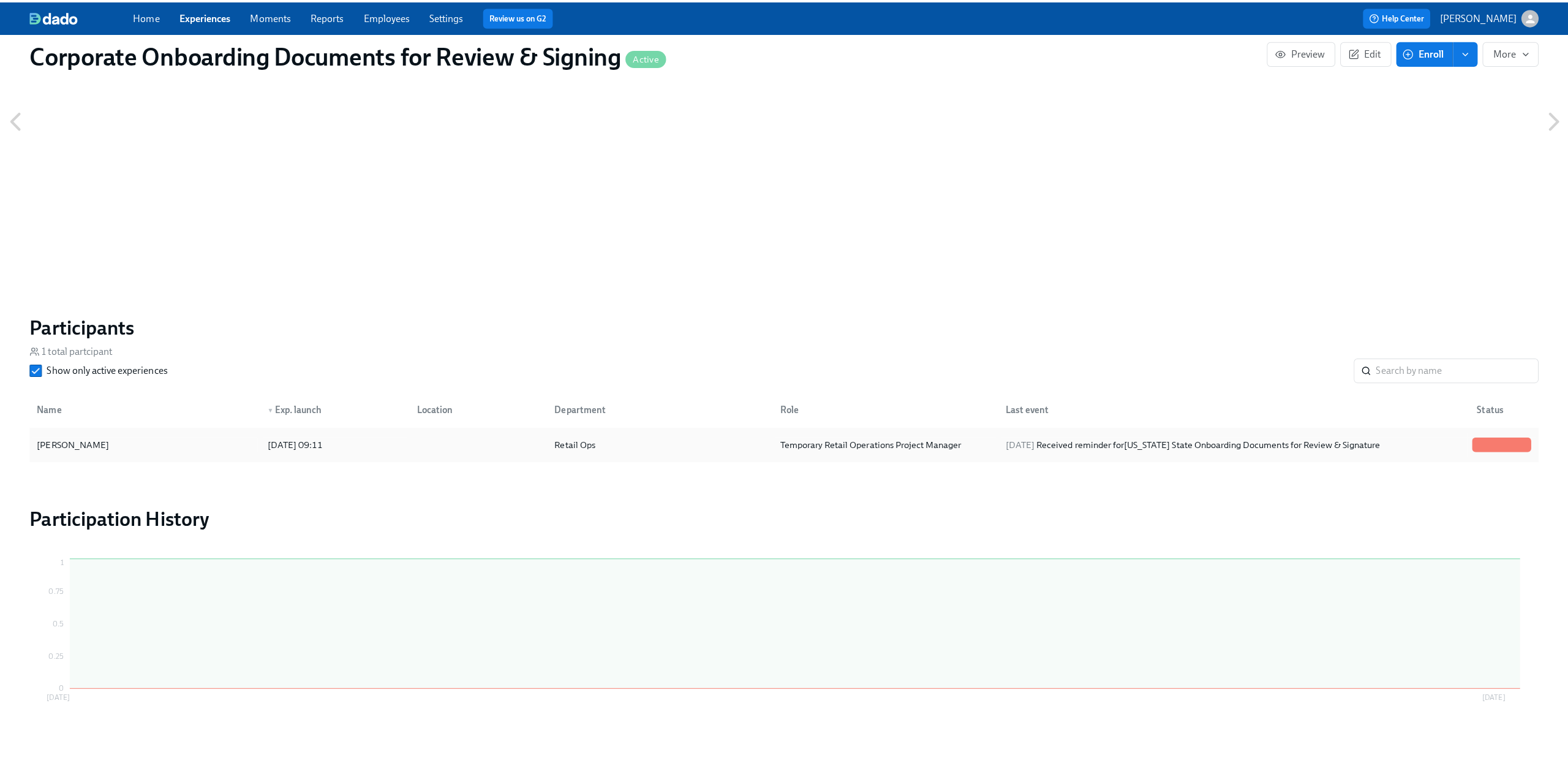
scroll to position [544, 0]
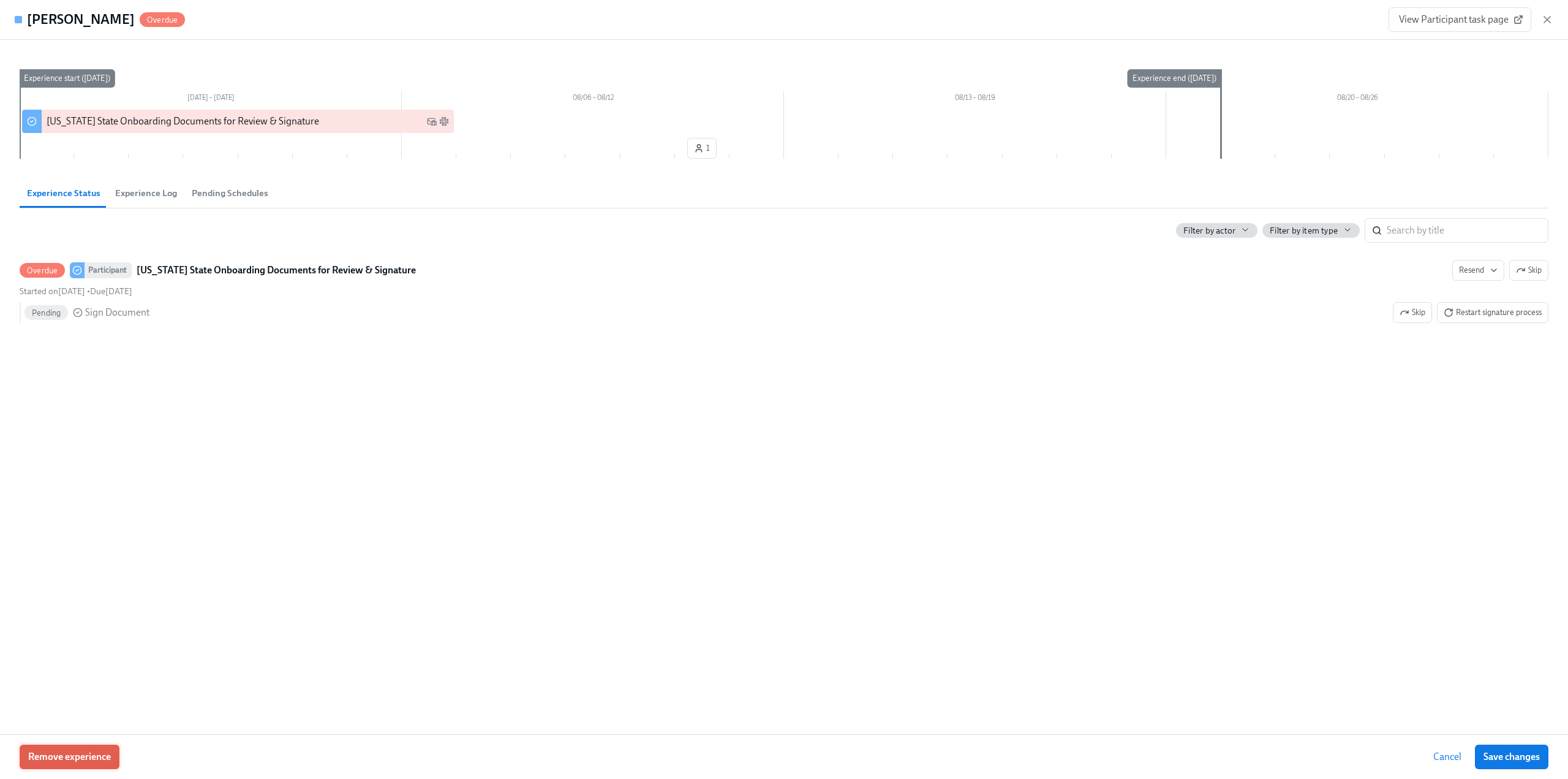
click at [53, 754] on span "Remove experience" at bounding box center [70, 757] width 82 height 12
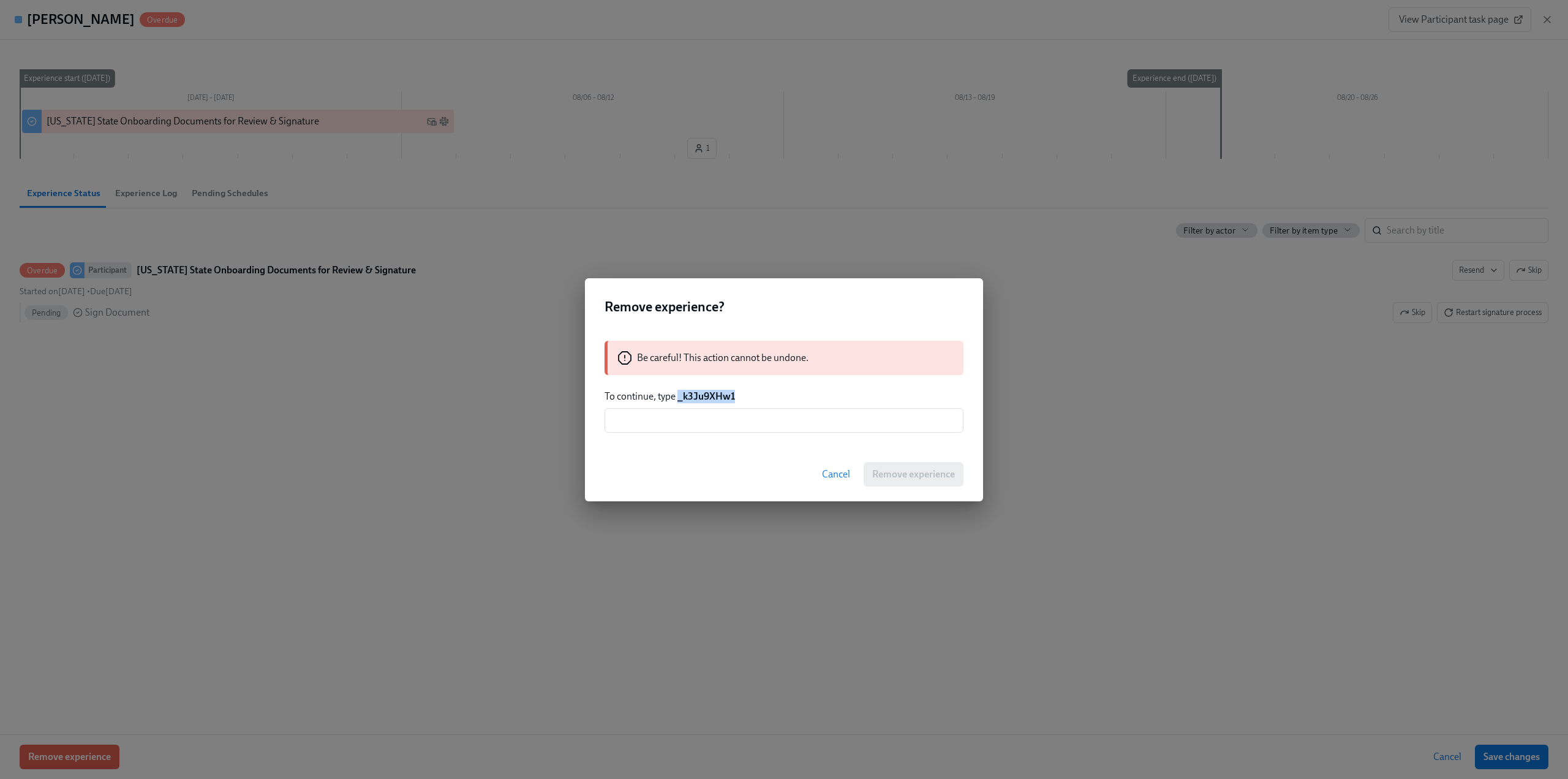
drag, startPoint x: 736, startPoint y: 398, endPoint x: 678, endPoint y: 400, distance: 58.0
click at [678, 400] on p "To continue, type _k3Ju9XHw1" at bounding box center [784, 397] width 359 height 14
copy strong "_k3Ju9XHw1"
click at [661, 424] on input "text" at bounding box center [784, 421] width 359 height 25
paste input "_k3Ju9XHw1"
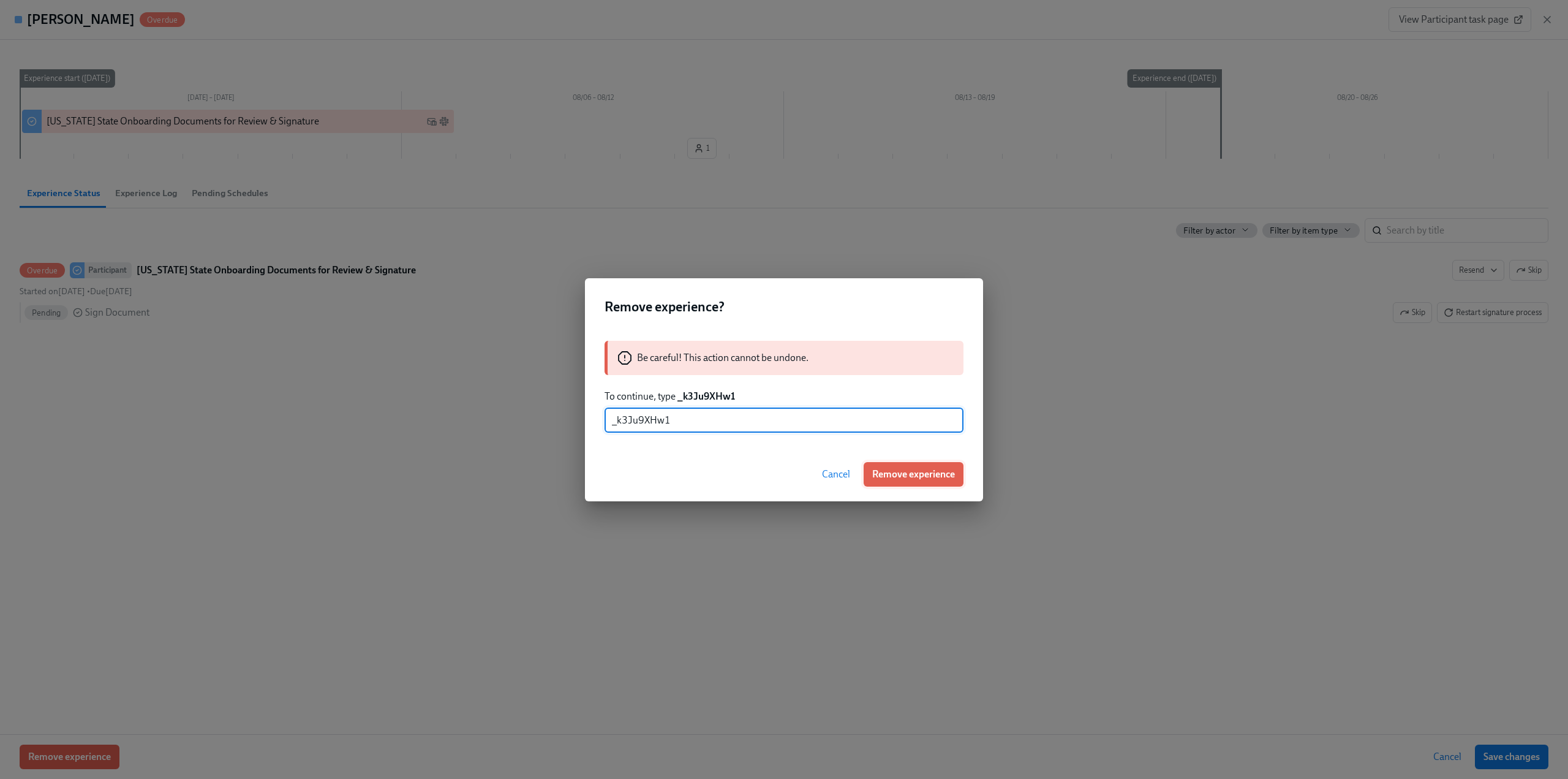
type input "_k3Ju9XHw1"
click at [941, 472] on span "Remove experience" at bounding box center [914, 474] width 82 height 12
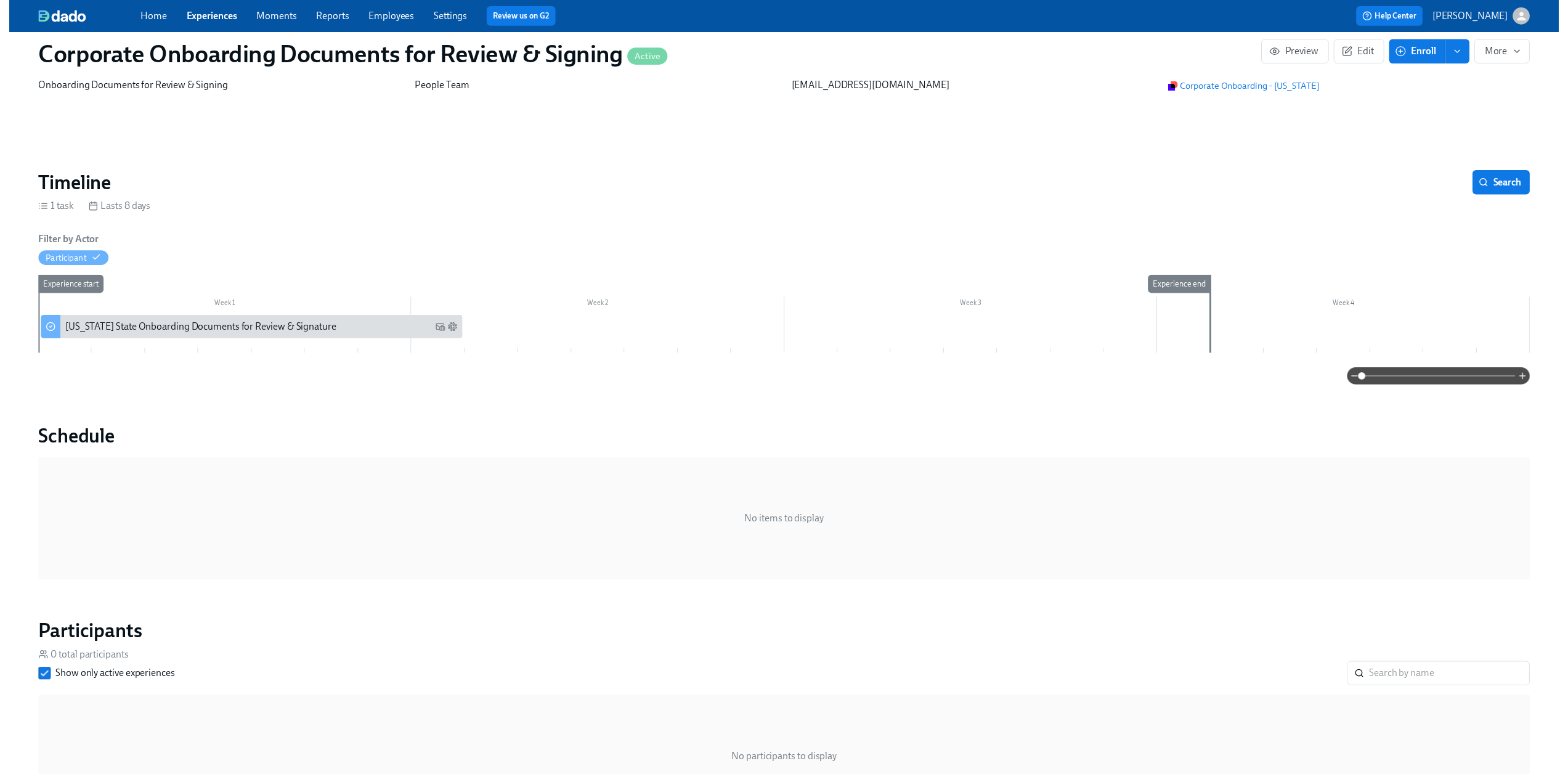
scroll to position [0, 0]
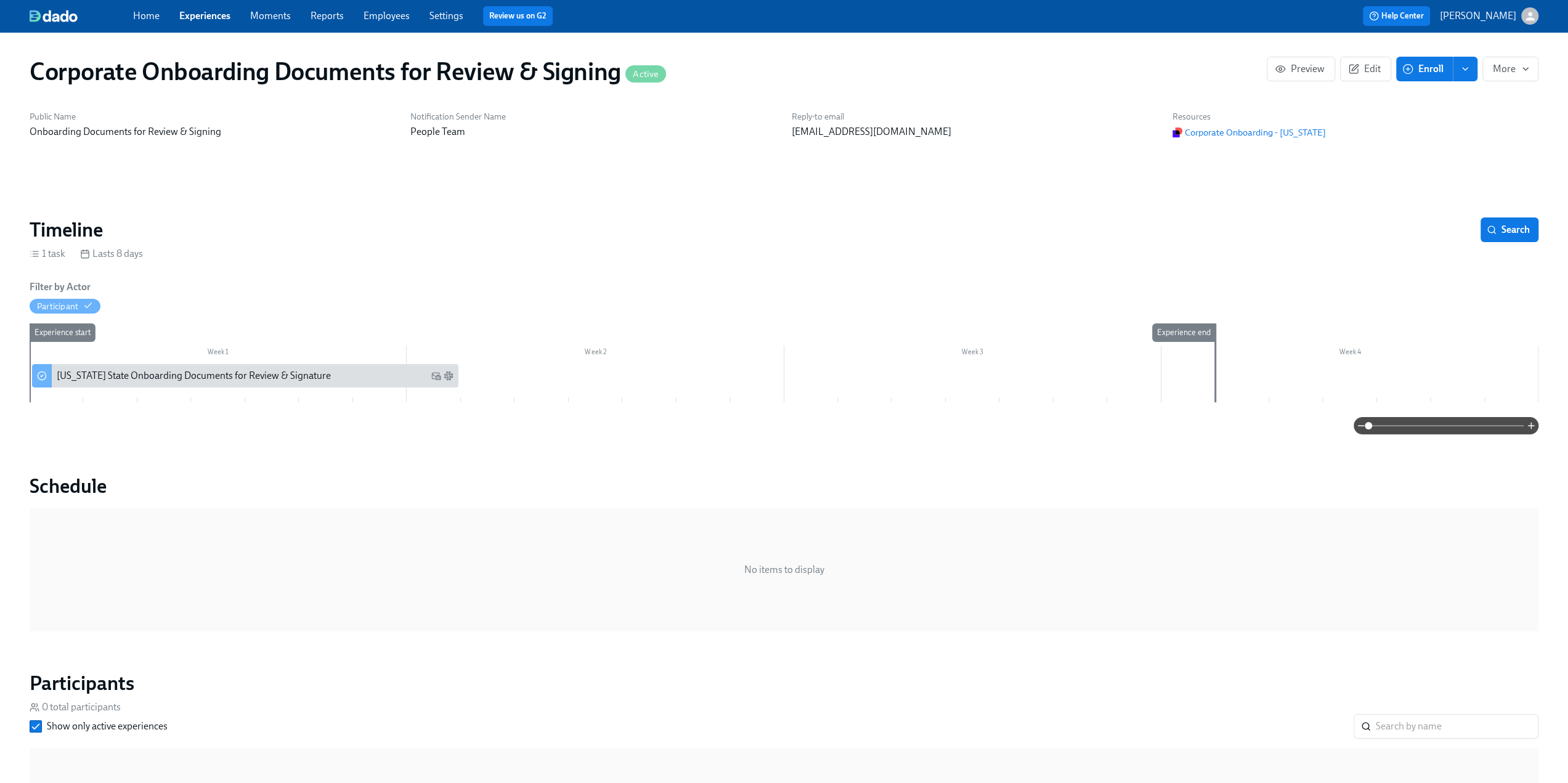
click at [1412, 68] on icon "button" at bounding box center [1408, 69] width 11 height 11
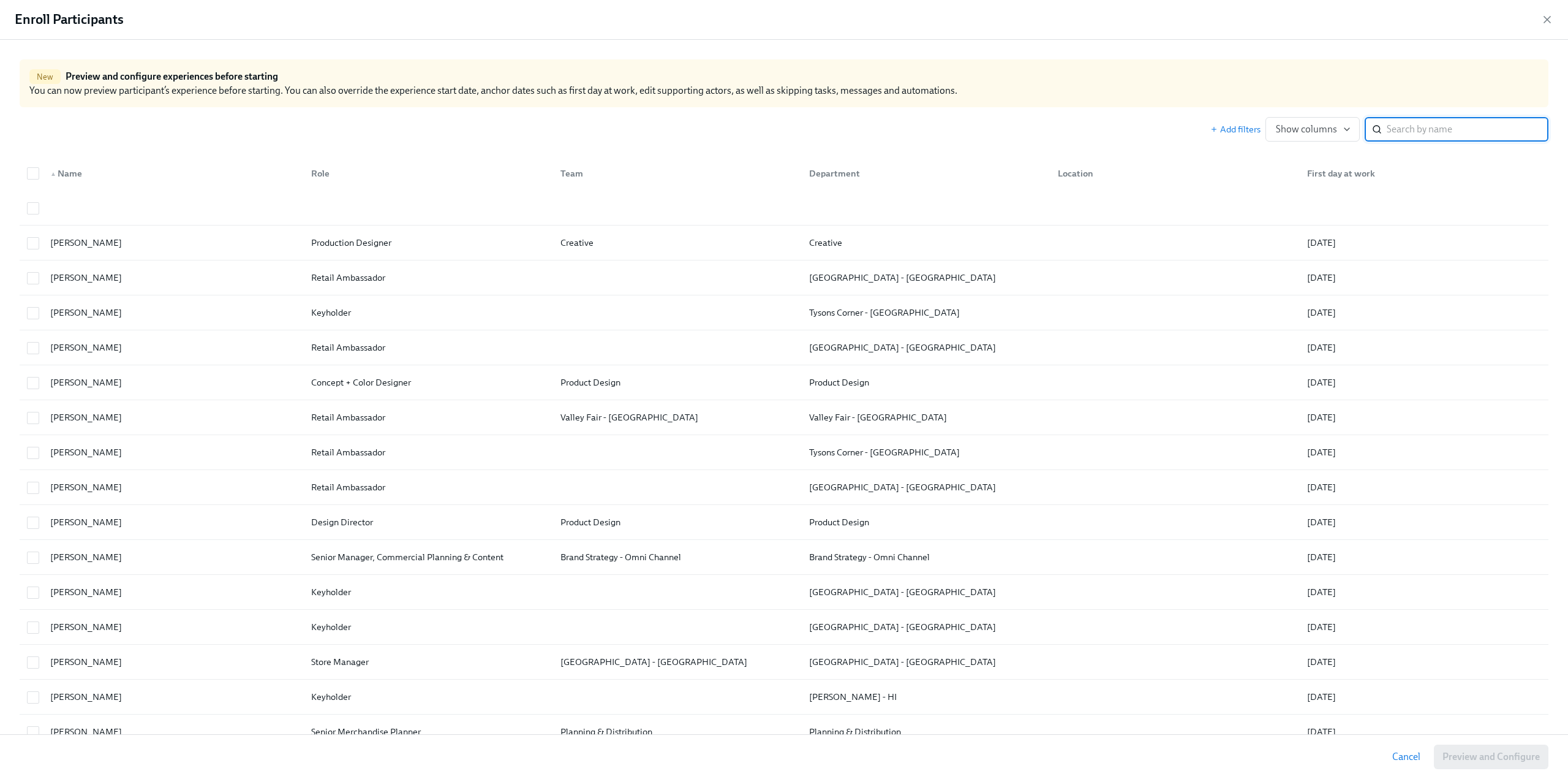
click at [1396, 123] on input "search" at bounding box center [1468, 129] width 162 height 25
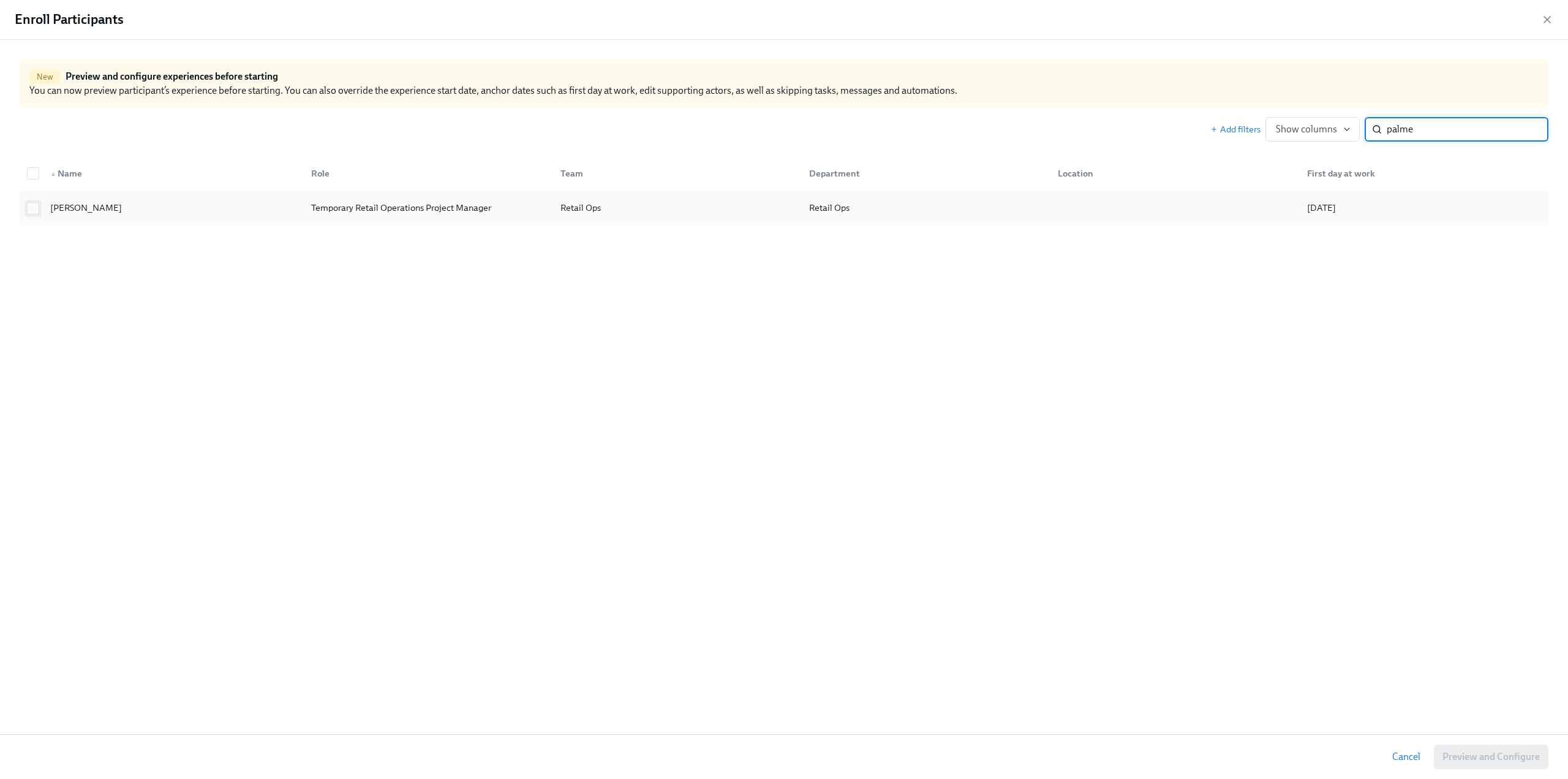
type input "palme"
click at [33, 209] on input "checkbox" at bounding box center [33, 208] width 11 height 11
checkbox input "true"
click at [1469, 761] on span "Preview and Configure (1)" at bounding box center [1485, 757] width 111 height 12
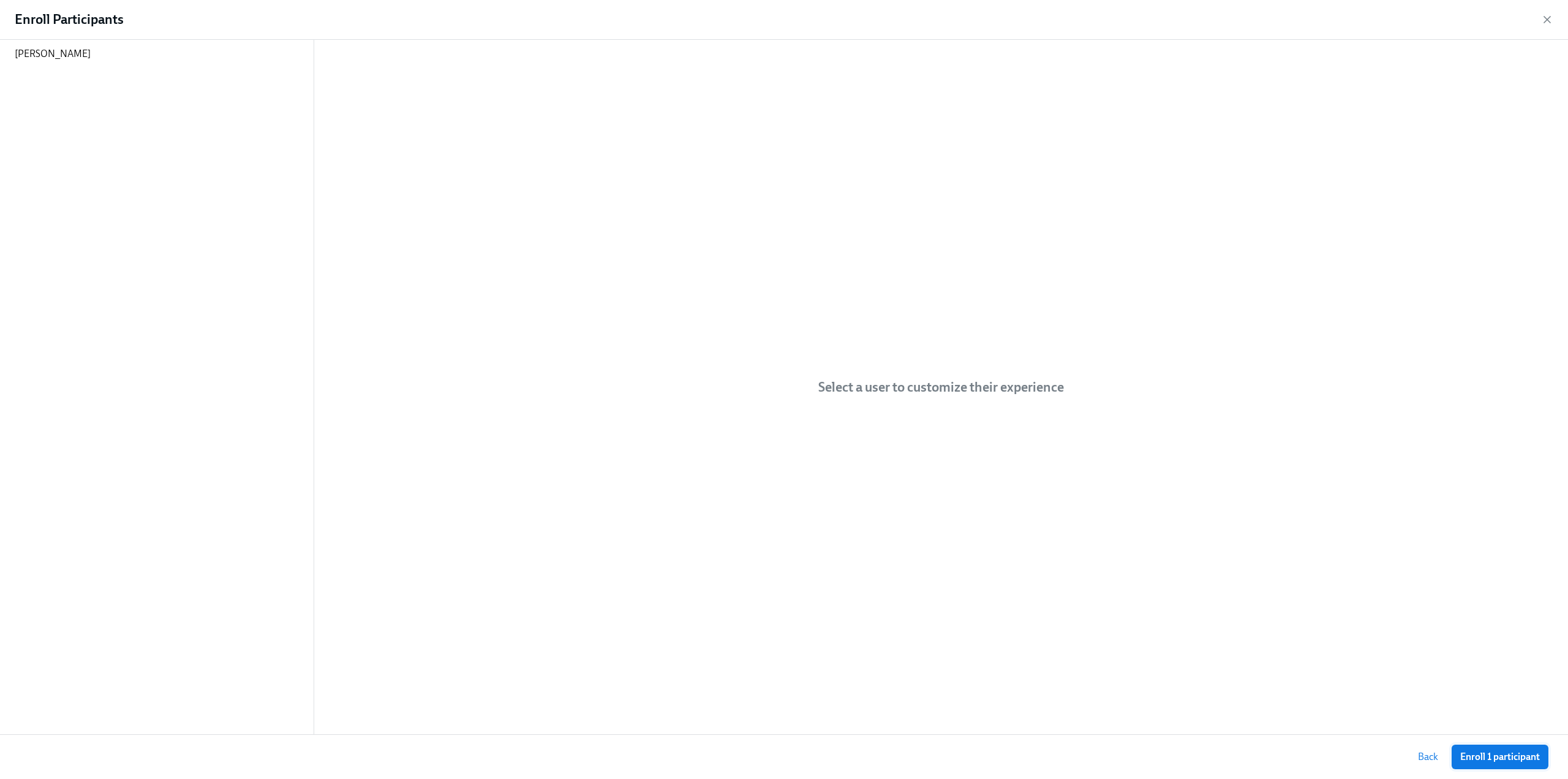
click at [1469, 758] on span "Enroll 1 participant" at bounding box center [1500, 757] width 79 height 12
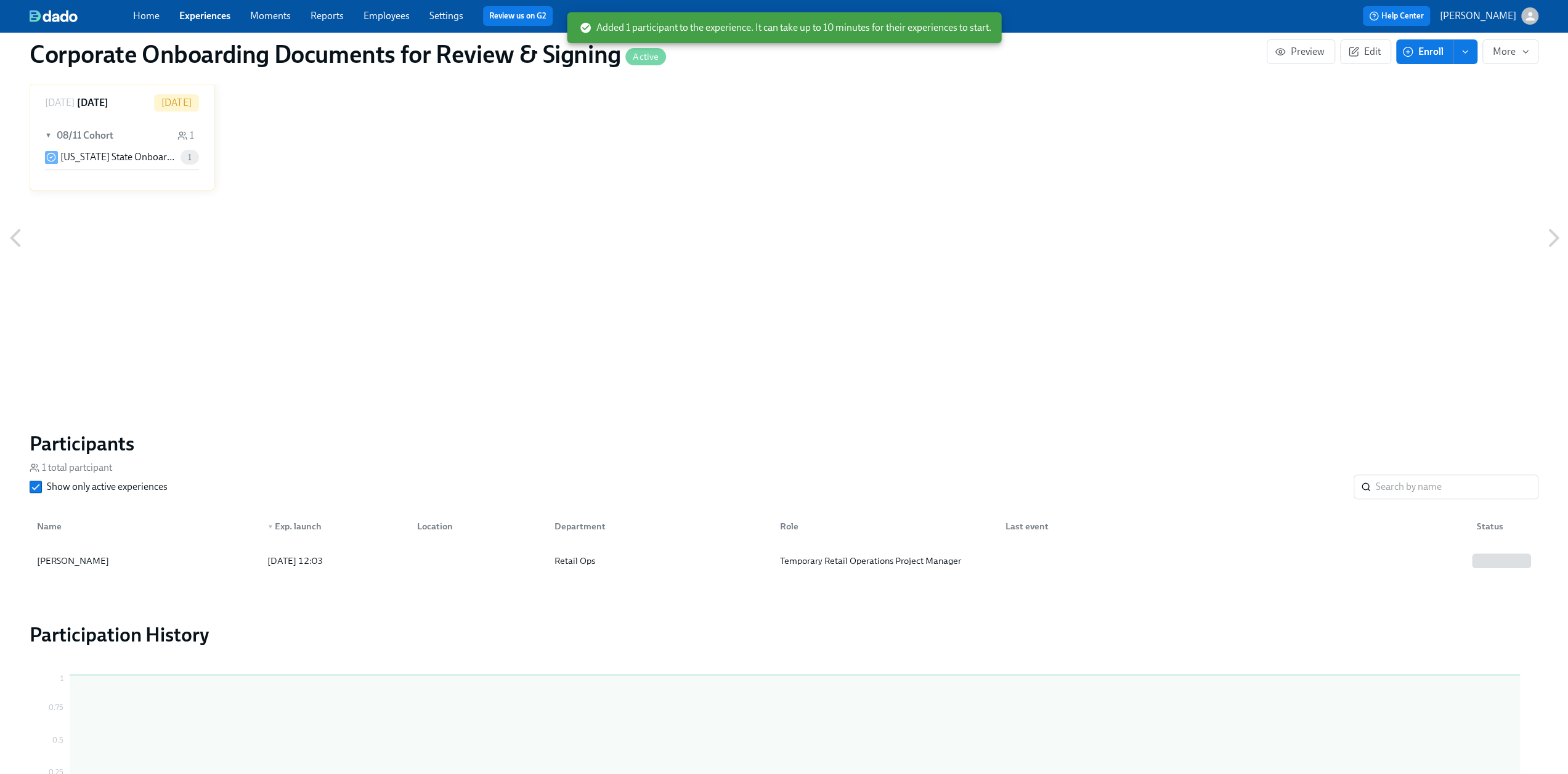
scroll to position [555, 0]
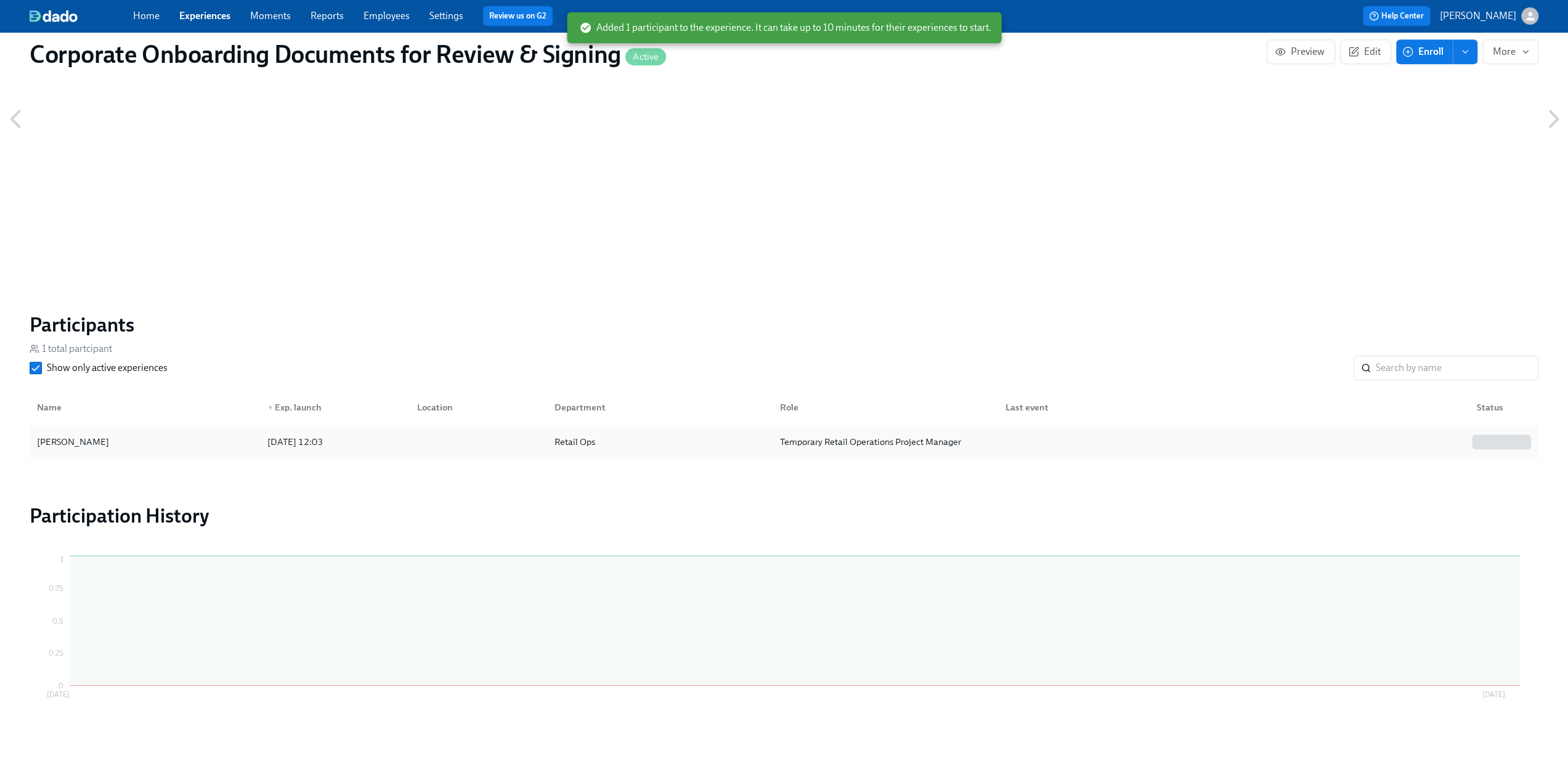
click at [147, 443] on div "[PERSON_NAME]" at bounding box center [145, 442] width 225 height 25
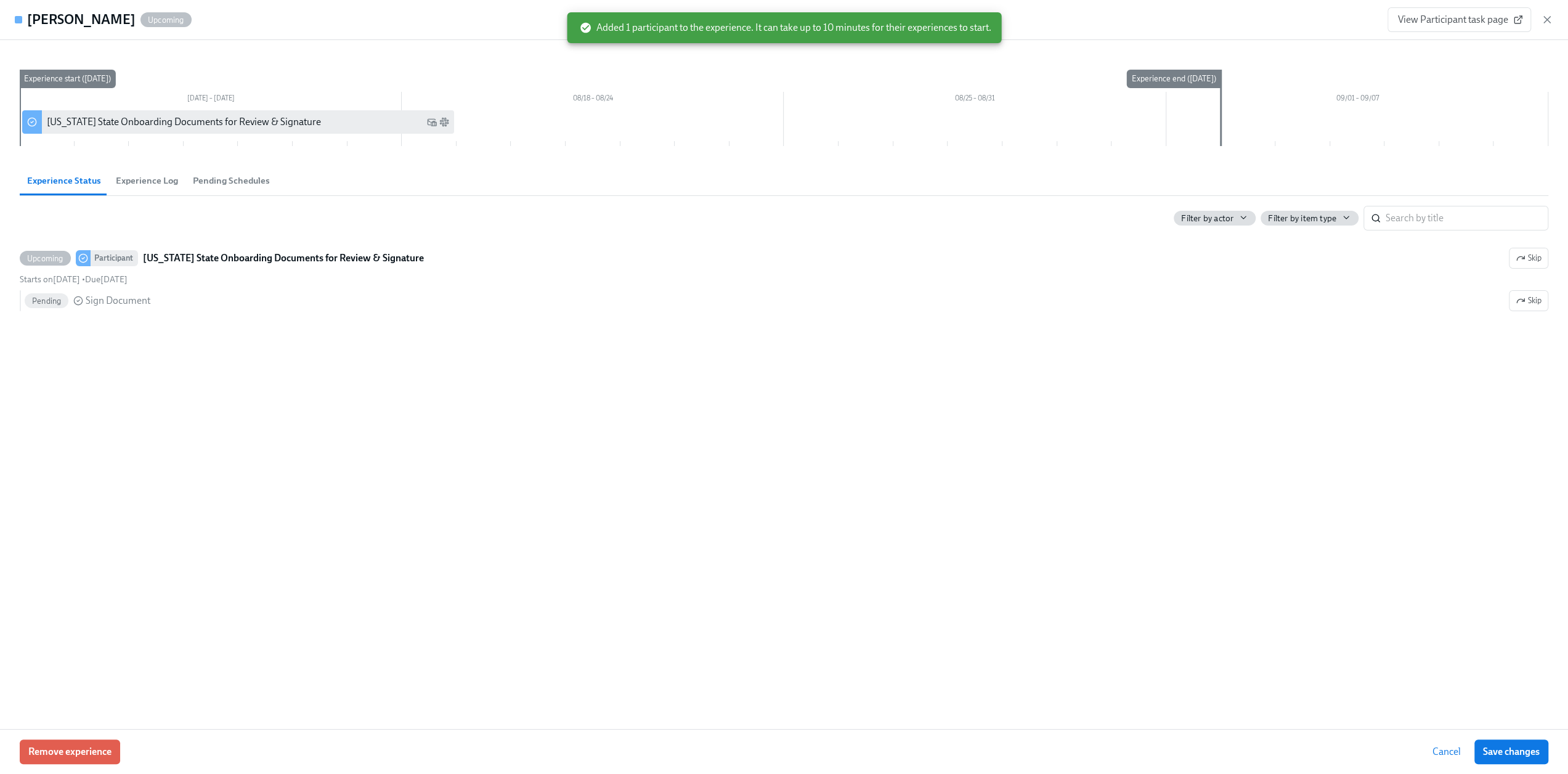
scroll to position [547, 0]
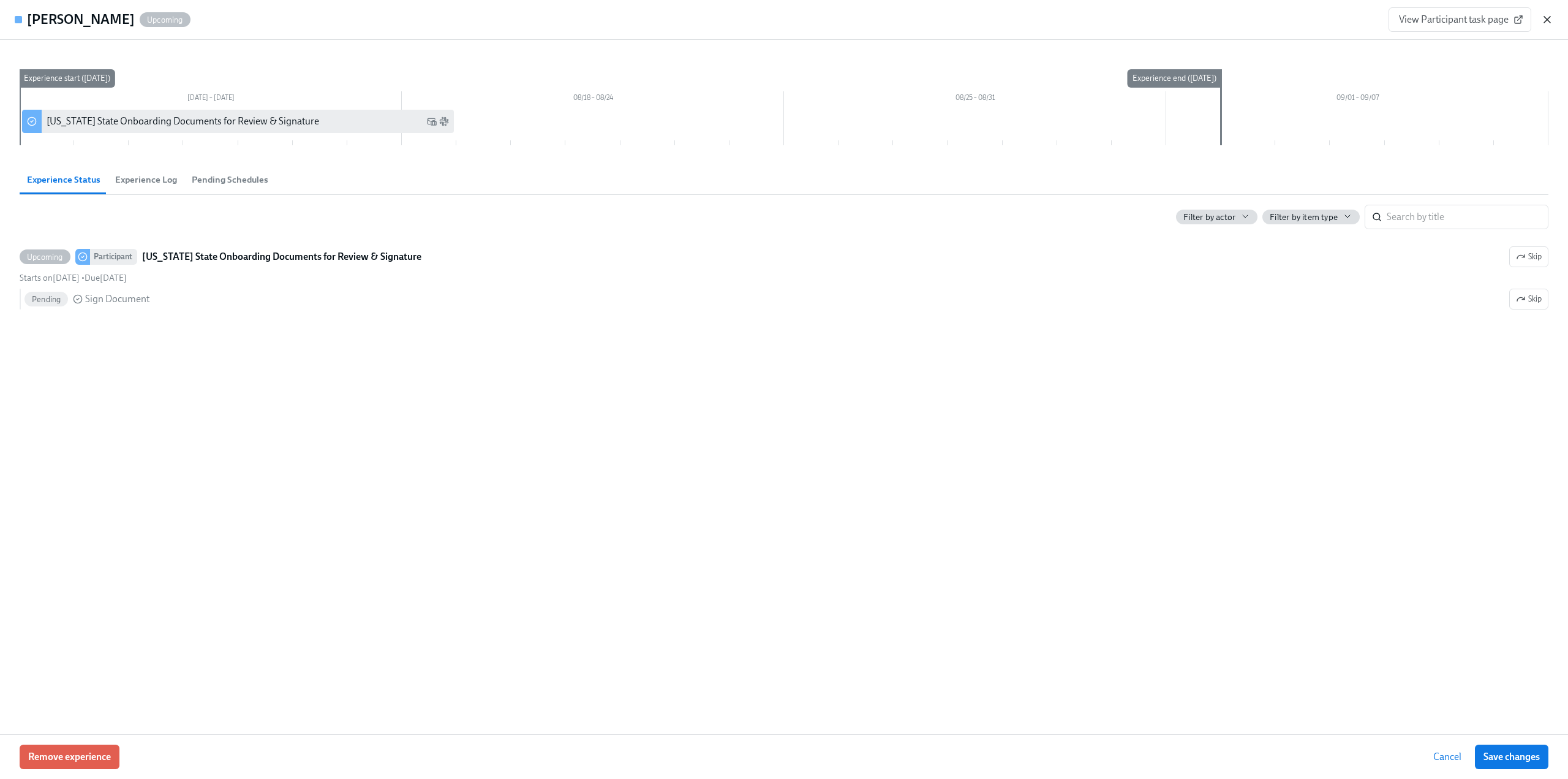
click at [1546, 18] on icon "button" at bounding box center [1548, 20] width 6 height 6
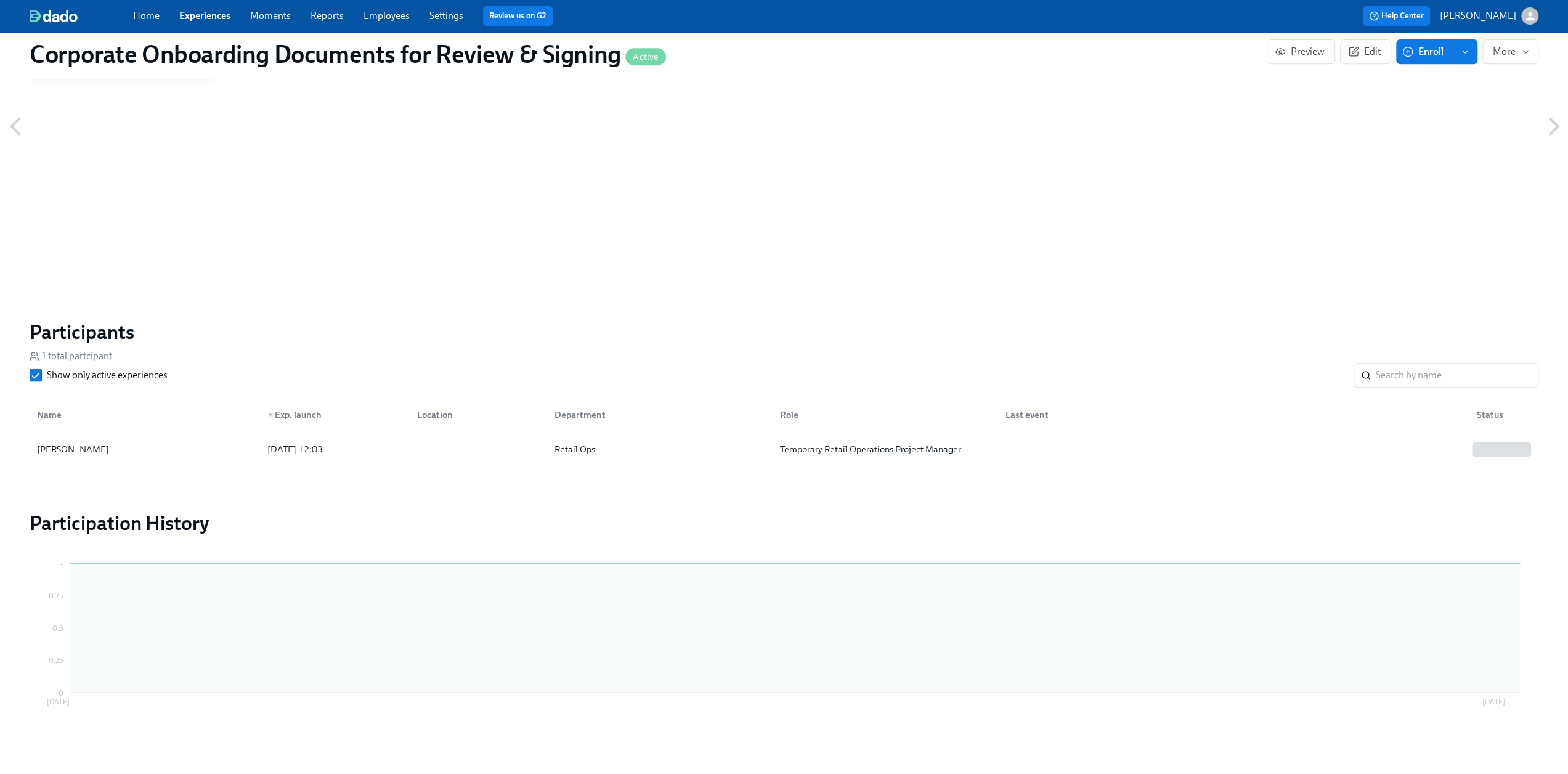
click at [378, 7] on div "Home Experiences Moments Reports Employees Settings Review us on G2" at bounding box center [484, 16] width 703 height 20
click at [377, 19] on link "Employees" at bounding box center [386, 15] width 46 height 12
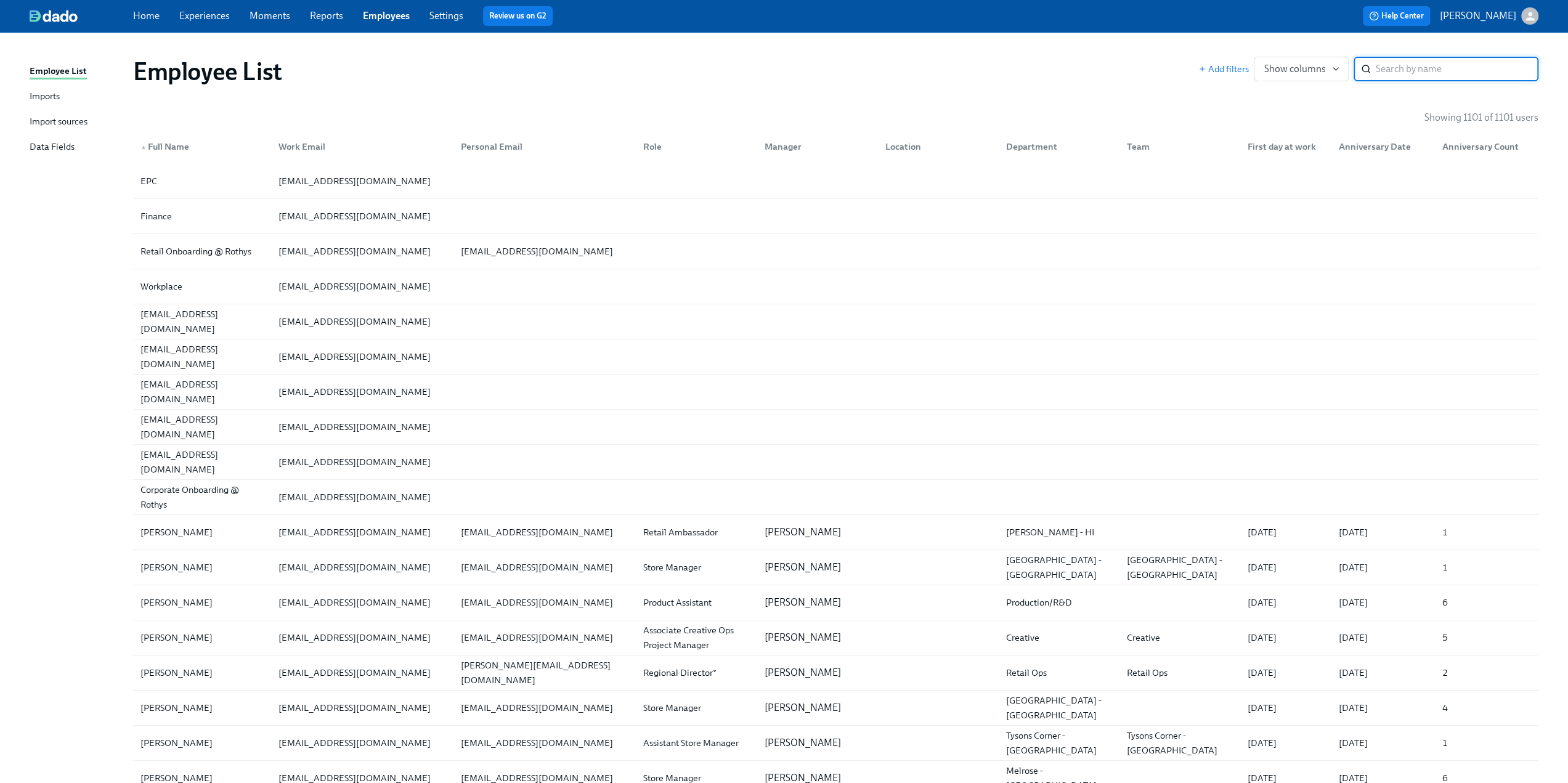
click at [1396, 66] on input "search" at bounding box center [1457, 69] width 163 height 25
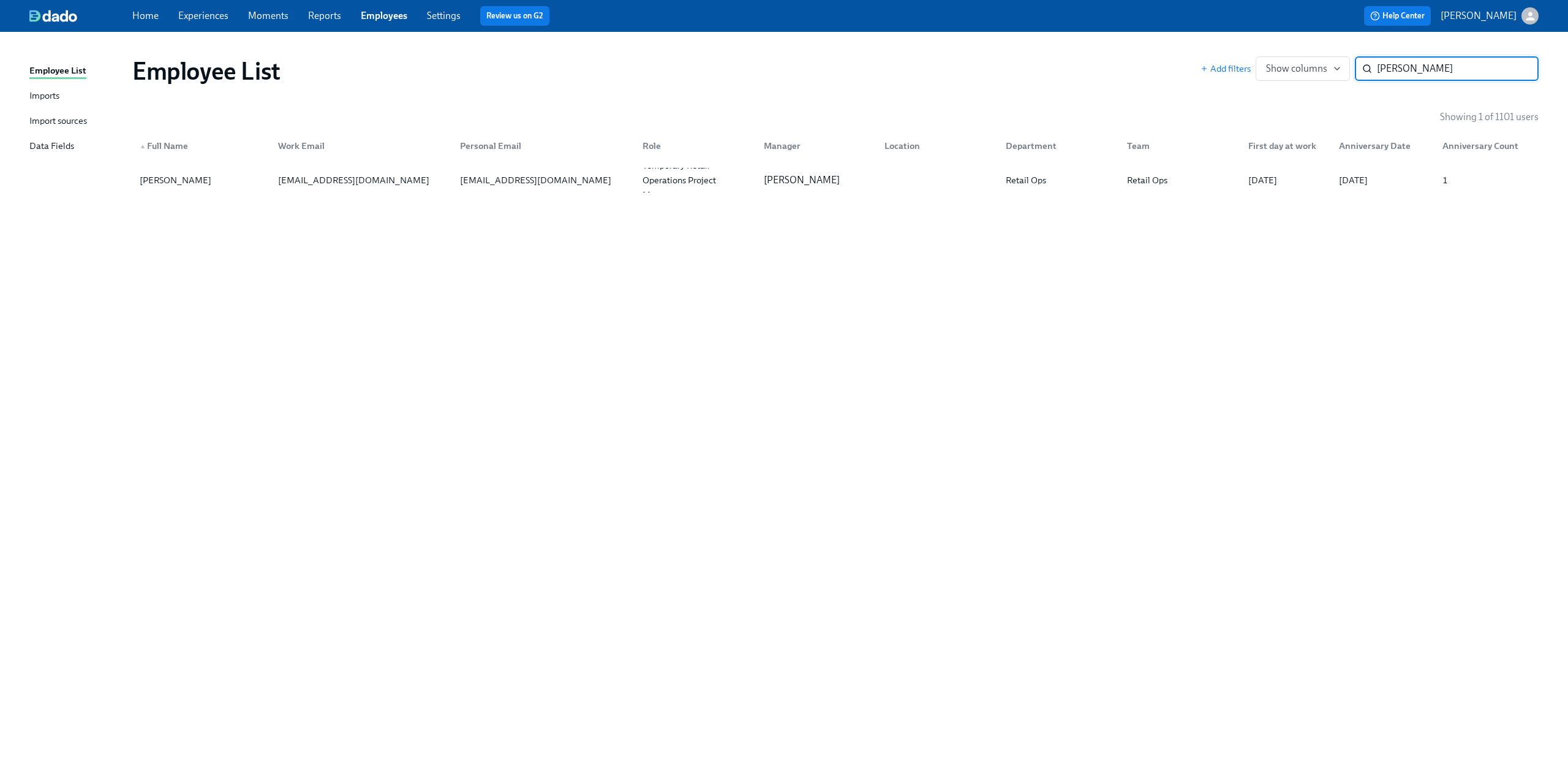
type input "[PERSON_NAME]"
